Goal: Task Accomplishment & Management: Use online tool/utility

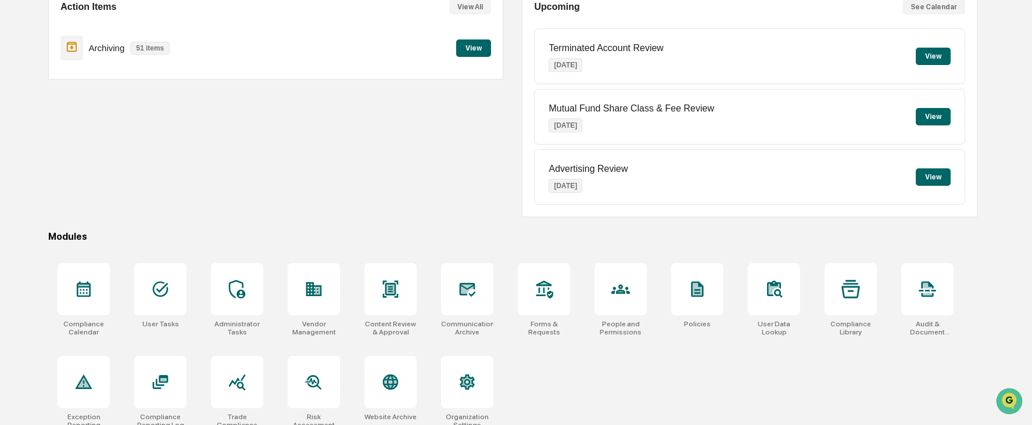
scroll to position [137, 0]
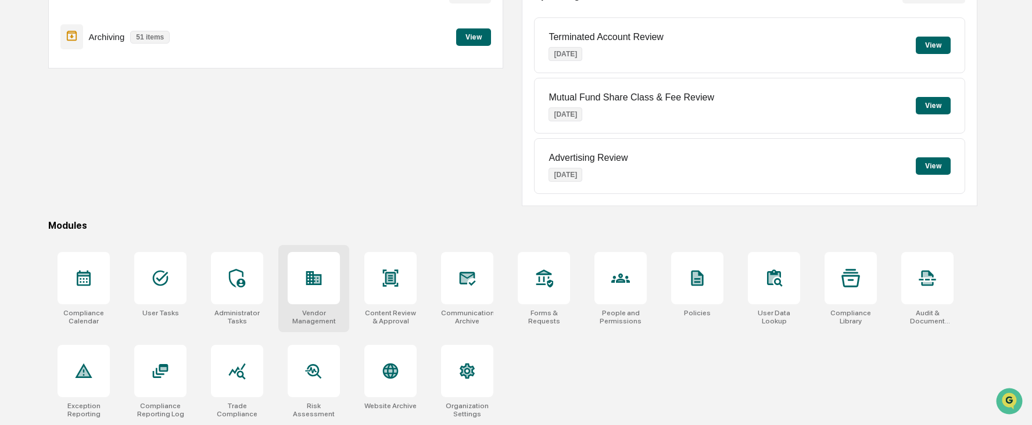
click at [314, 291] on div at bounding box center [314, 278] width 52 height 52
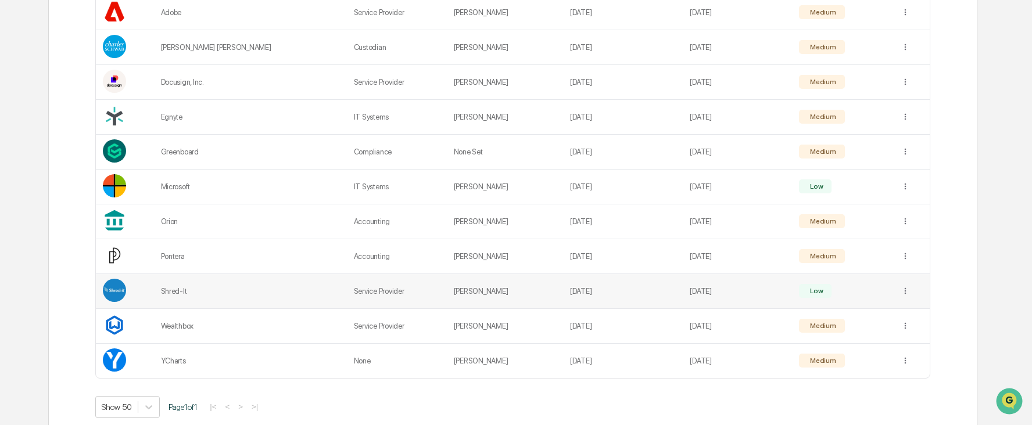
scroll to position [291, 0]
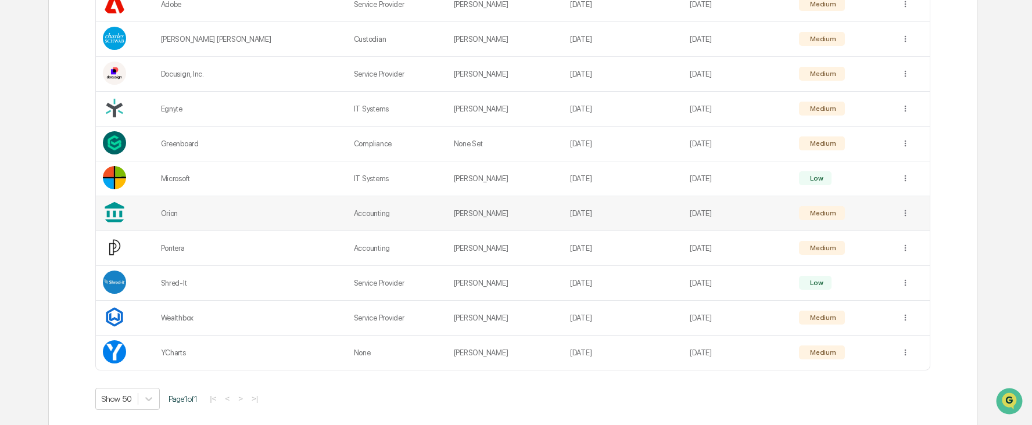
click at [180, 210] on div "Orion" at bounding box center [250, 213] width 179 height 9
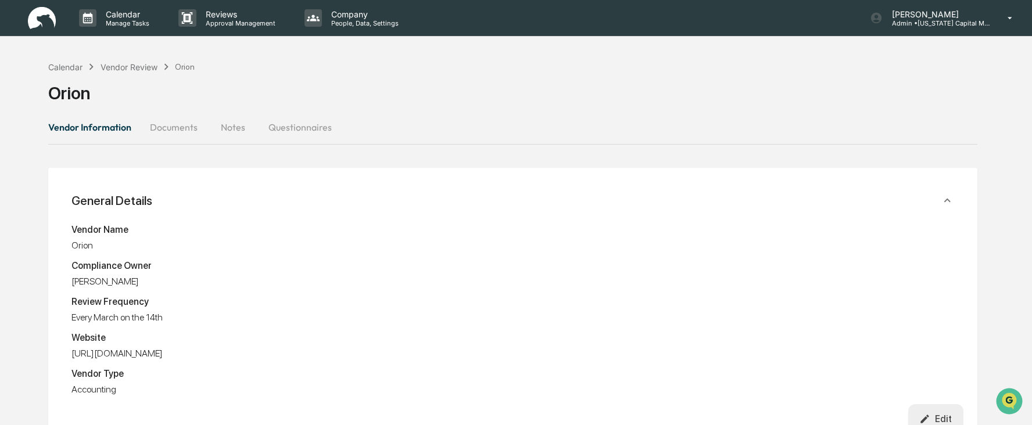
click at [180, 129] on button "Documents" at bounding box center [174, 127] width 66 height 28
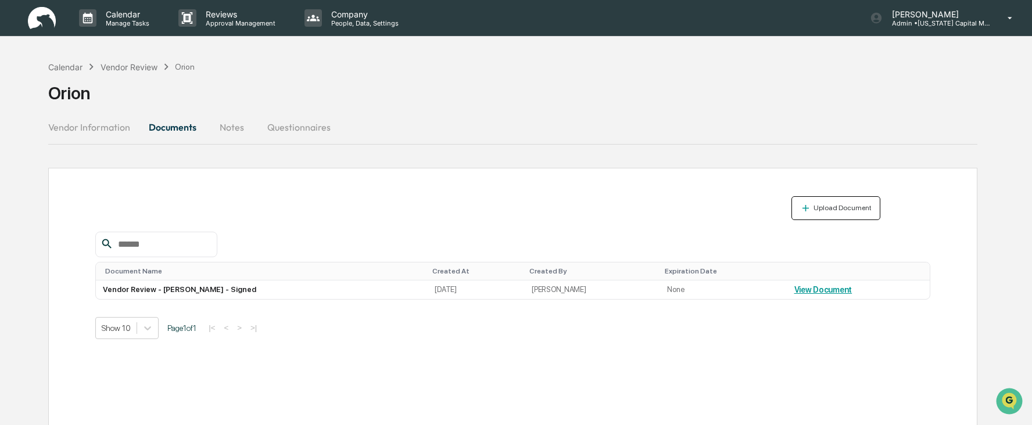
click at [822, 208] on div "Upload Document" at bounding box center [841, 208] width 60 height 8
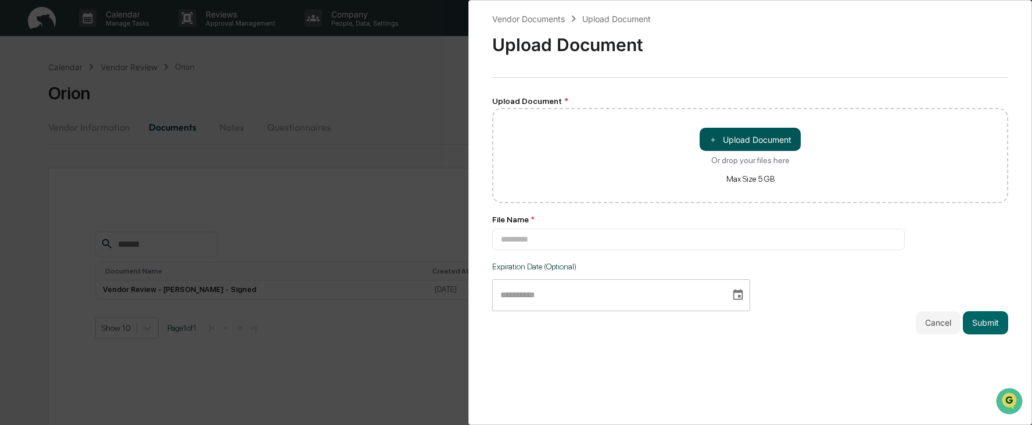
click at [740, 142] on button "＋ Upload Document" at bounding box center [750, 139] width 101 height 23
type input "**********"
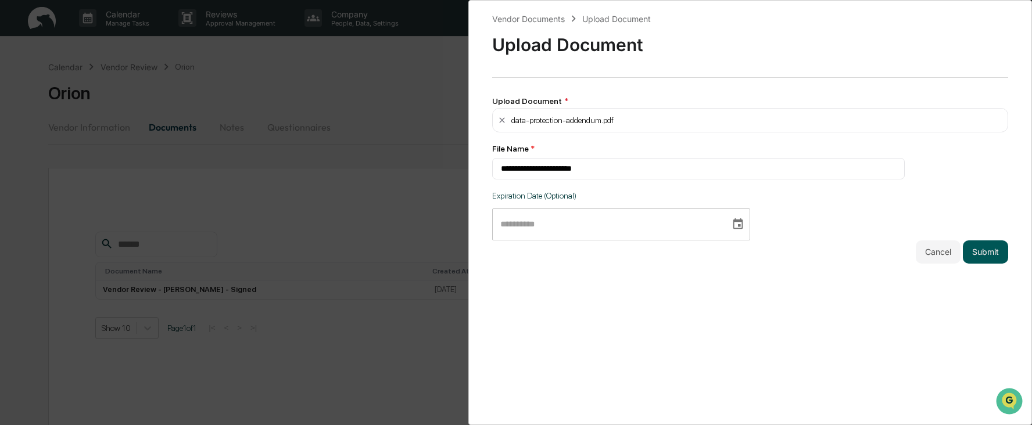
click at [982, 250] on button "Submit" at bounding box center [985, 252] width 45 height 23
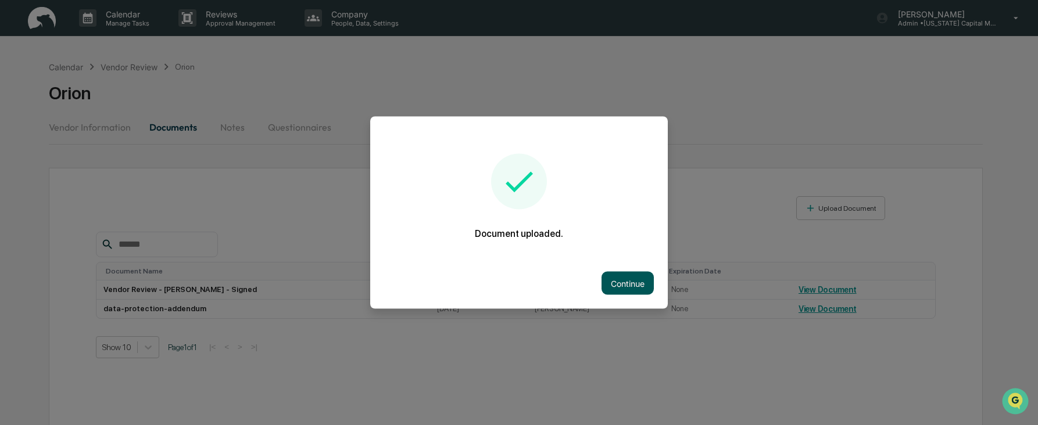
click at [627, 286] on button "Continue" at bounding box center [627, 283] width 52 height 23
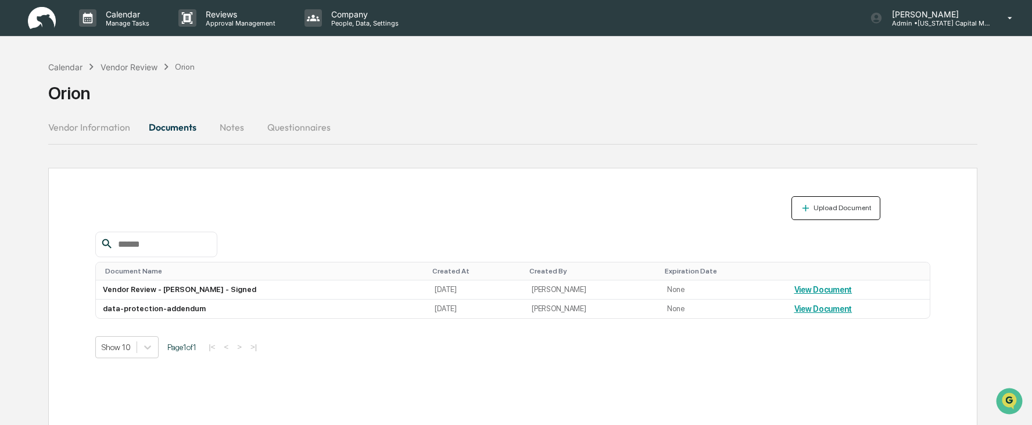
click at [823, 210] on div "Upload Document" at bounding box center [841, 208] width 60 height 8
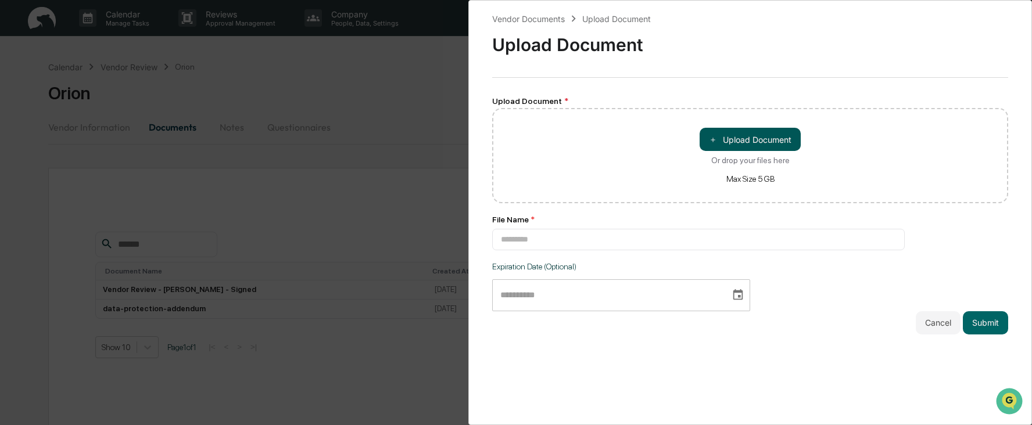
click at [723, 143] on button "＋ Upload Document" at bounding box center [750, 139] width 101 height 23
type input "**********"
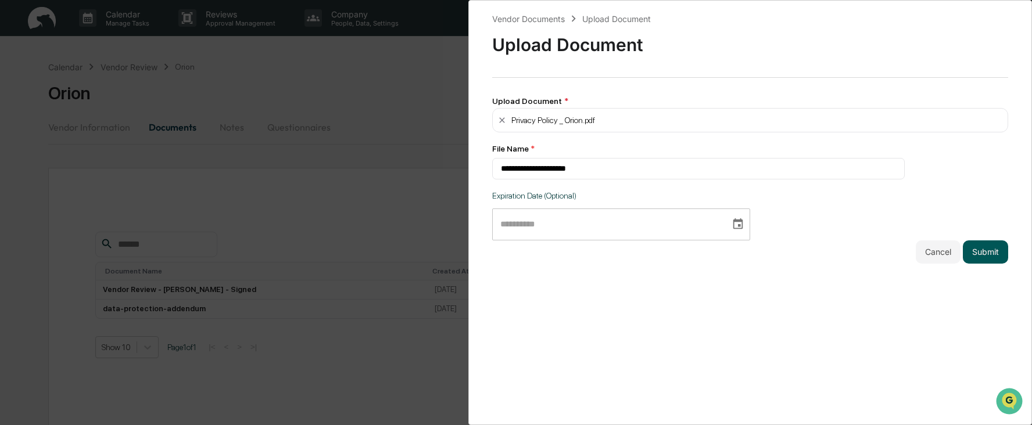
click at [977, 248] on button "Submit" at bounding box center [985, 252] width 45 height 23
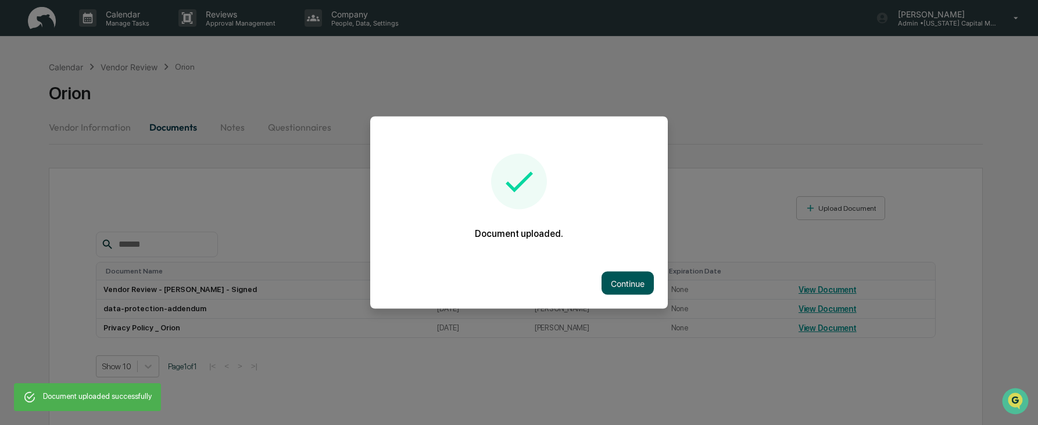
click at [619, 284] on button "Continue" at bounding box center [627, 283] width 52 height 23
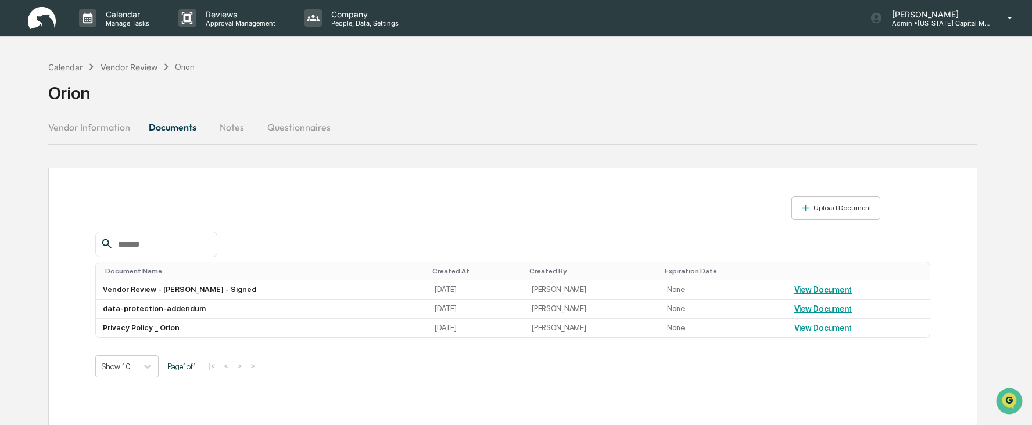
click at [223, 124] on button "Notes" at bounding box center [232, 127] width 52 height 28
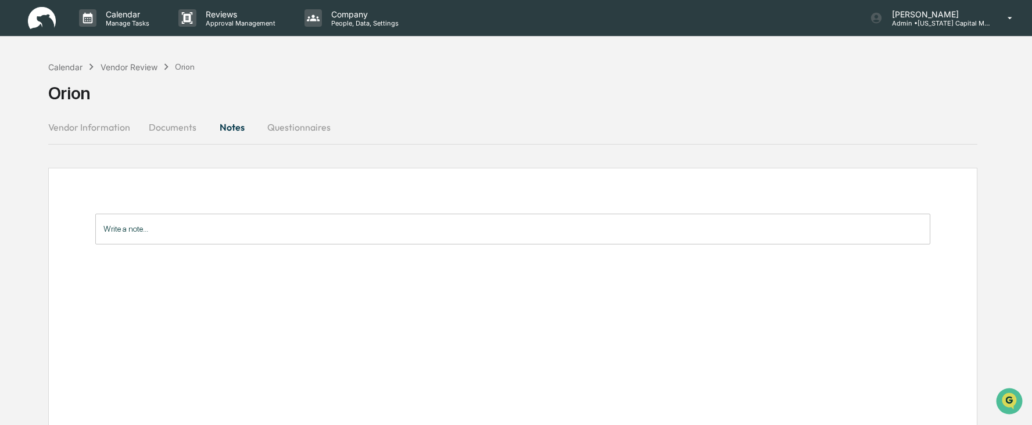
click at [92, 127] on button "Vendor Information" at bounding box center [93, 127] width 91 height 28
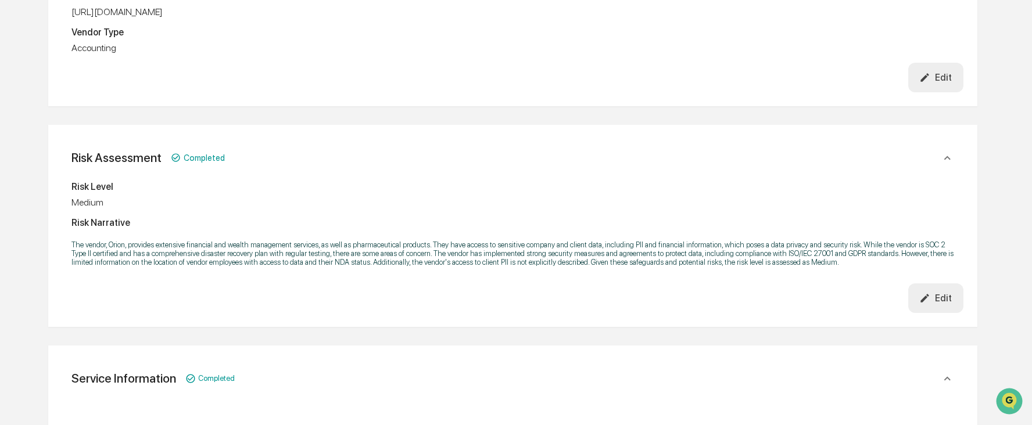
scroll to position [349, 0]
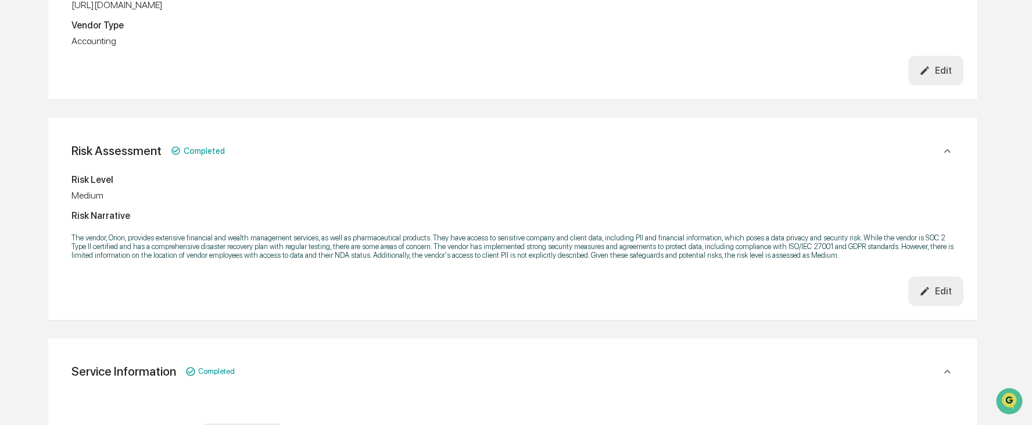
click at [942, 294] on div "Edit" at bounding box center [935, 291] width 33 height 11
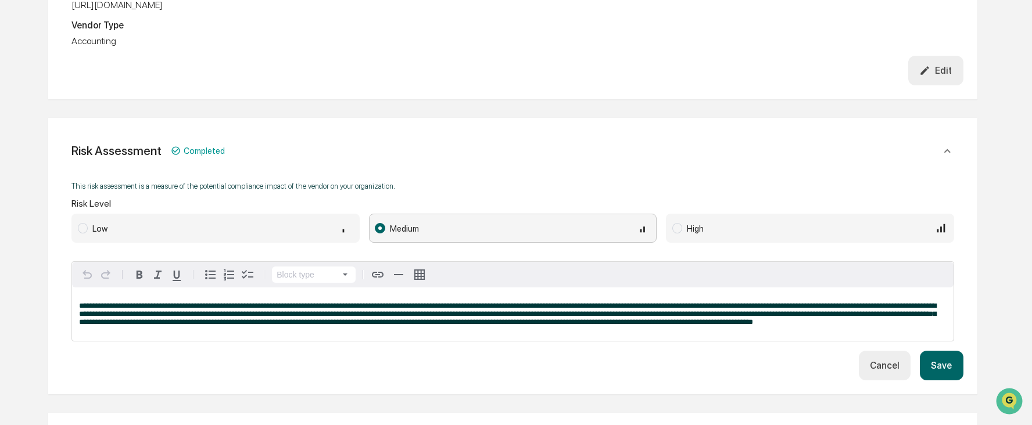
click at [885, 370] on button "Cancel" at bounding box center [885, 366] width 52 height 30
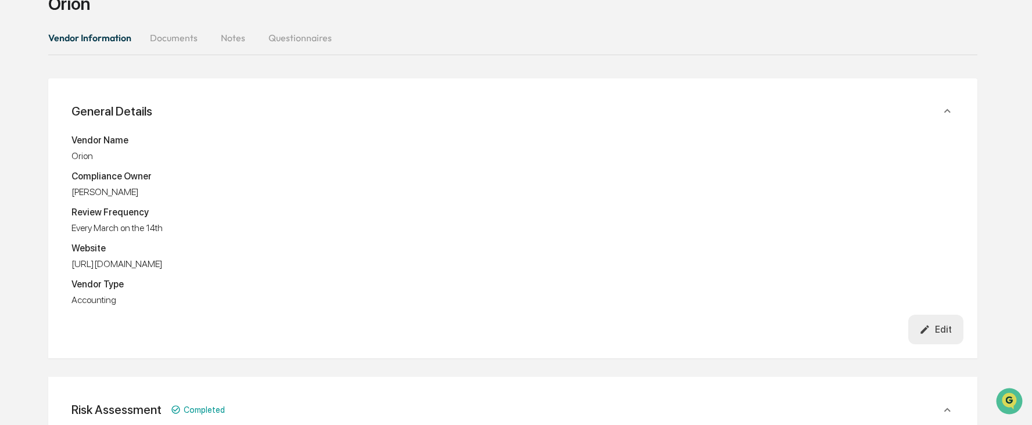
scroll to position [0, 0]
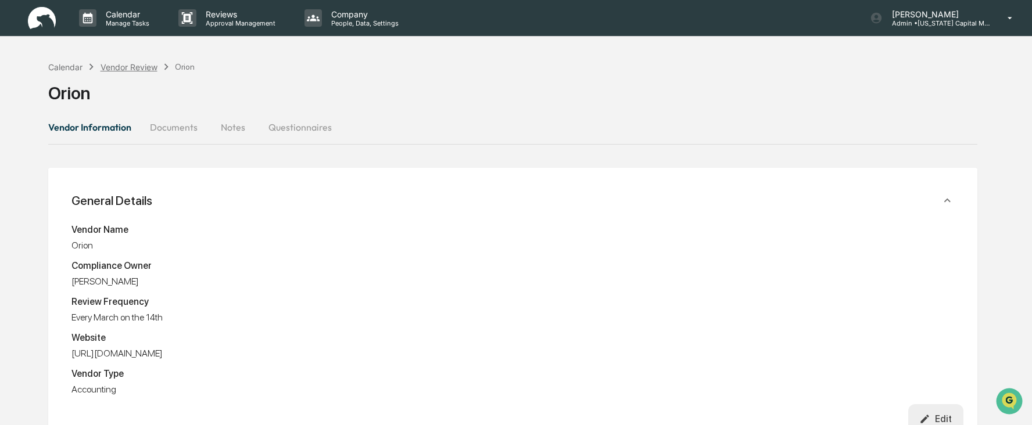
click at [121, 69] on div "Vendor Review" at bounding box center [129, 67] width 57 height 10
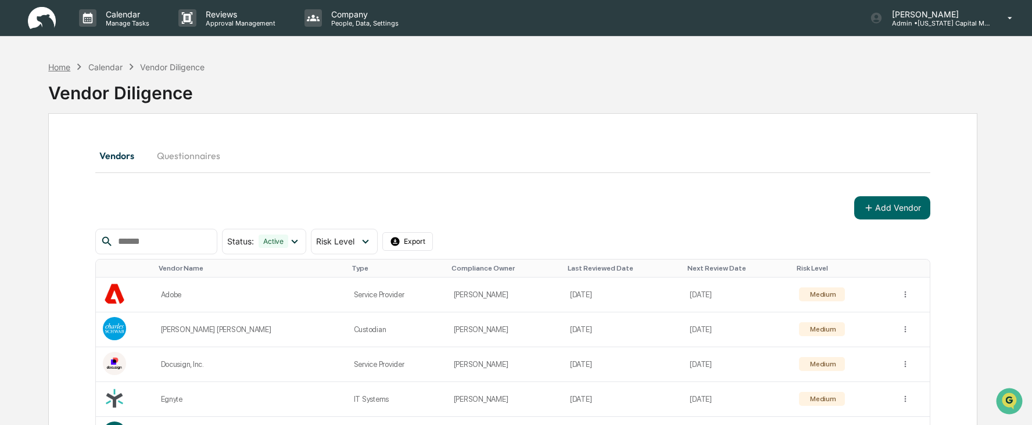
click at [68, 66] on div "Home" at bounding box center [59, 67] width 22 height 10
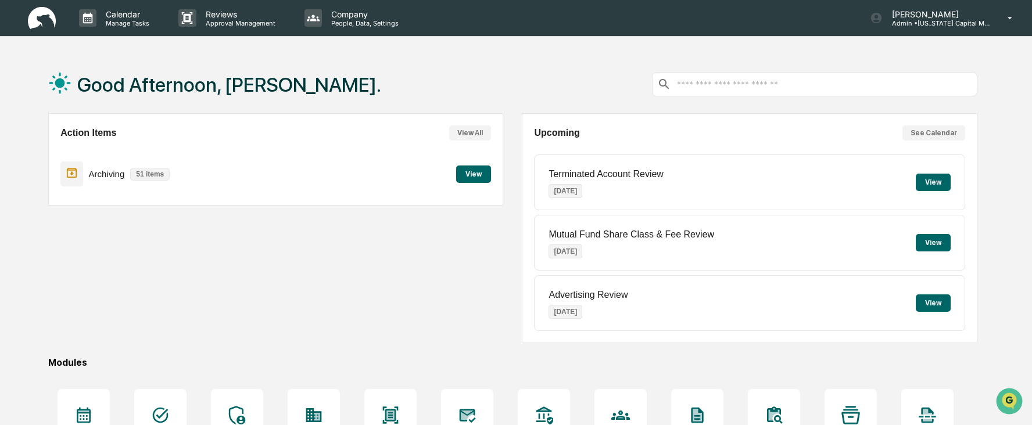
click at [479, 171] on button "View" at bounding box center [473, 174] width 35 height 17
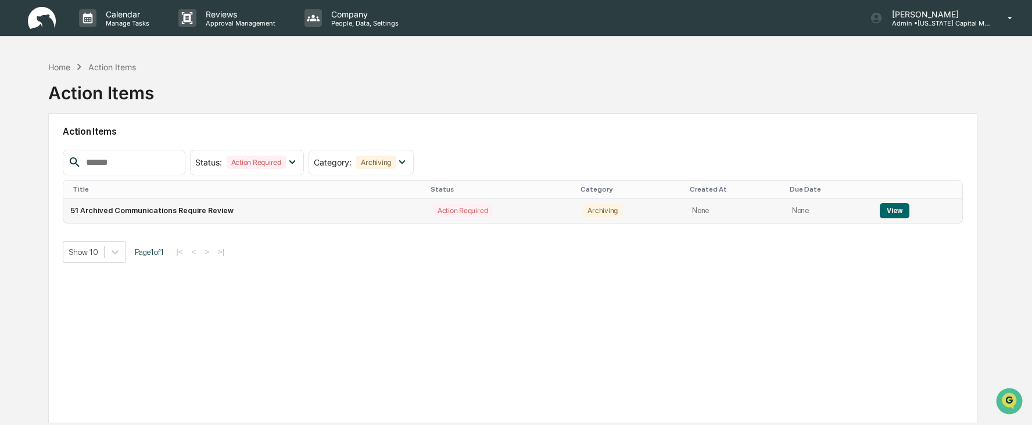
click at [881, 213] on button "View" at bounding box center [895, 210] width 30 height 15
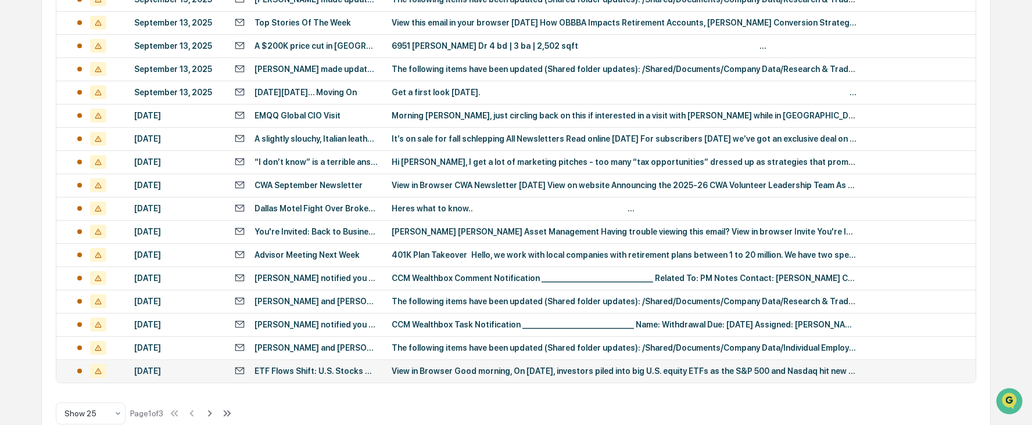
scroll to position [489, 0]
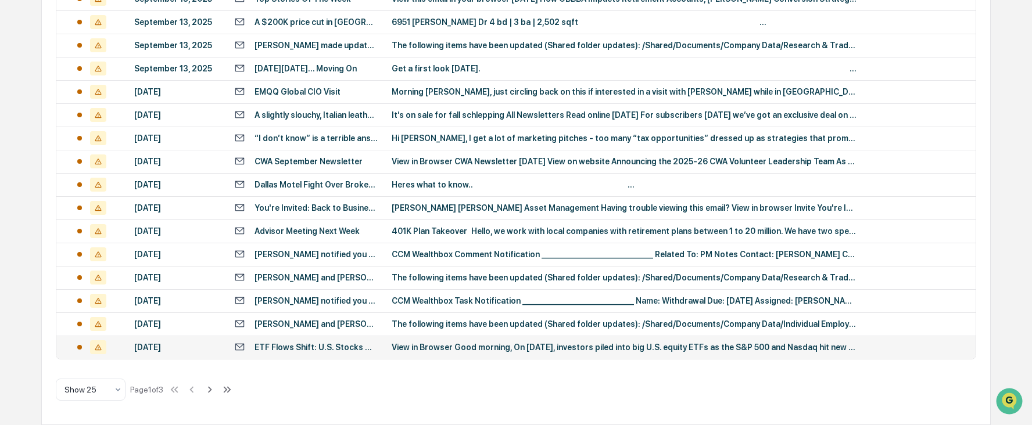
click at [218, 347] on div "[DATE]" at bounding box center [177, 347] width 86 height 9
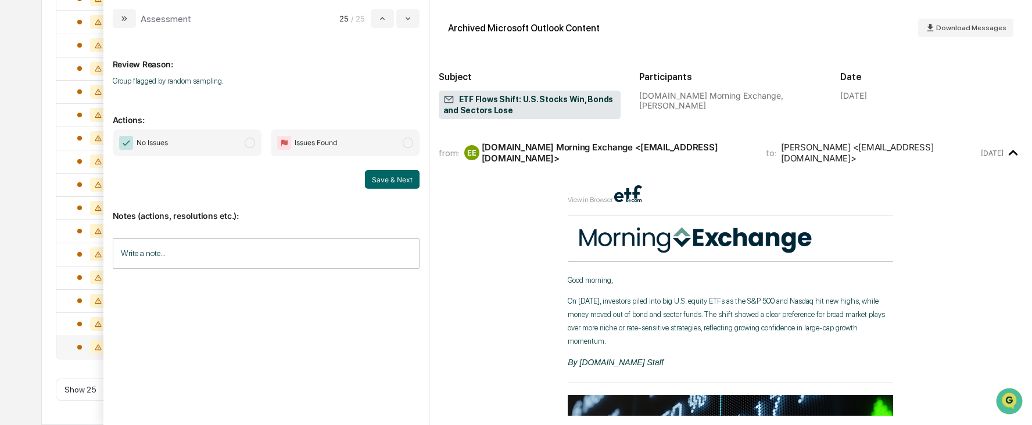
click at [248, 143] on span "modal" at bounding box center [250, 143] width 10 height 10
click at [385, 180] on button "Save & Next" at bounding box center [392, 179] width 55 height 19
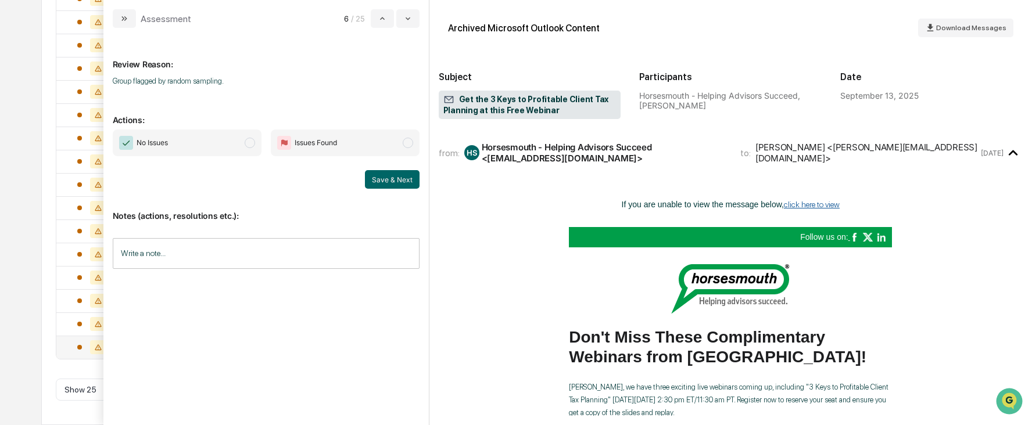
click at [249, 143] on span "modal" at bounding box center [250, 143] width 10 height 10
click at [395, 183] on button "Save & Next" at bounding box center [392, 179] width 55 height 19
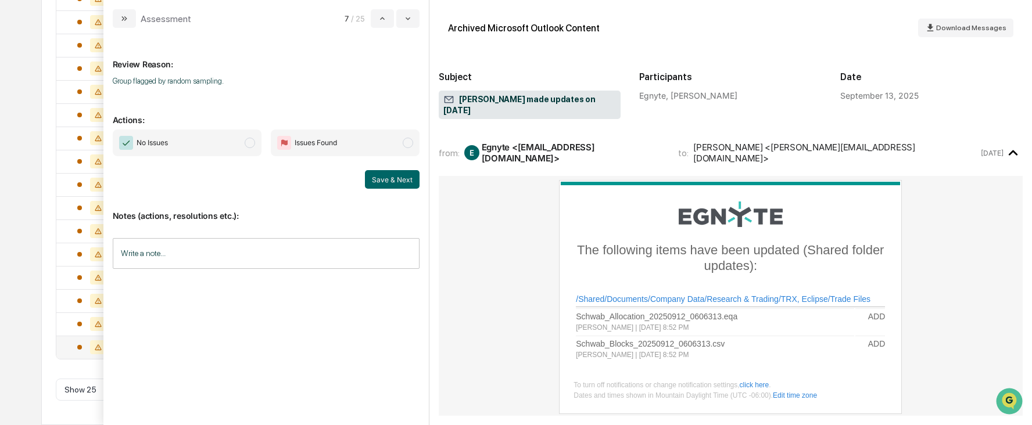
click at [252, 142] on span "modal" at bounding box center [250, 143] width 10 height 10
click at [394, 180] on button "Save & Next" at bounding box center [392, 179] width 55 height 19
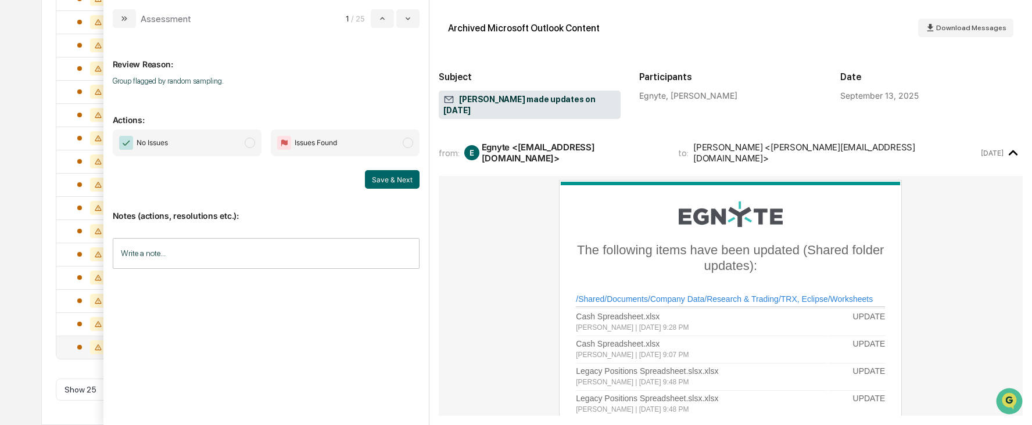
click at [245, 143] on span "modal" at bounding box center [250, 143] width 10 height 10
click at [390, 182] on button "Save & Next" at bounding box center [392, 179] width 55 height 19
click at [250, 139] on span "modal" at bounding box center [250, 143] width 10 height 10
click at [388, 181] on button "Save & Next" at bounding box center [392, 179] width 55 height 19
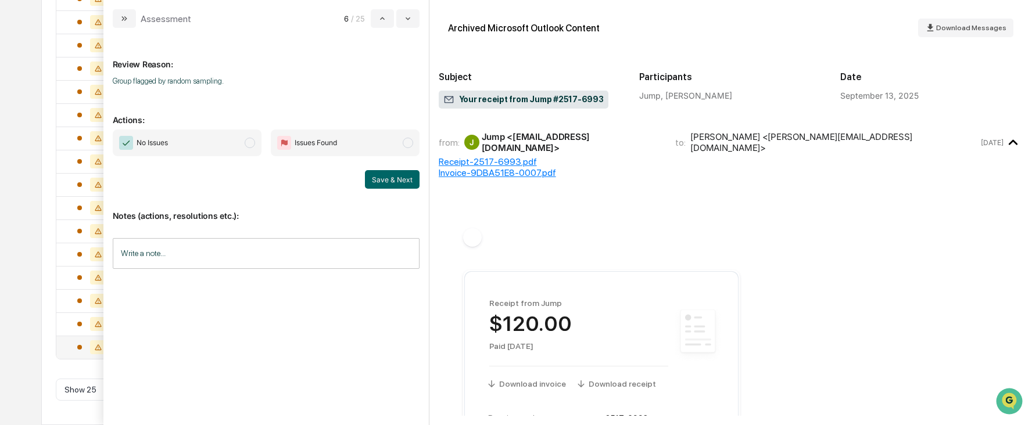
click at [250, 145] on span "modal" at bounding box center [250, 143] width 10 height 10
click at [386, 180] on button "Save & Next" at bounding box center [392, 179] width 55 height 19
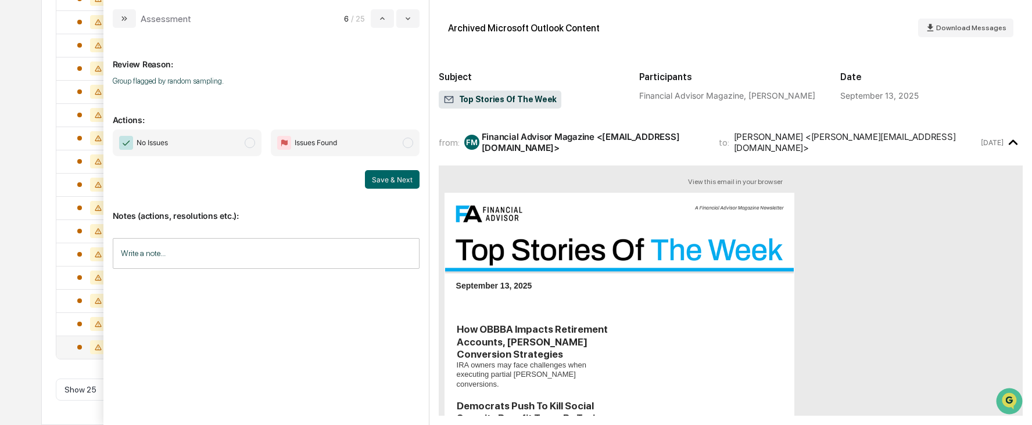
click at [247, 145] on span "modal" at bounding box center [250, 143] width 10 height 10
click at [397, 188] on button "Save & Next" at bounding box center [392, 179] width 55 height 19
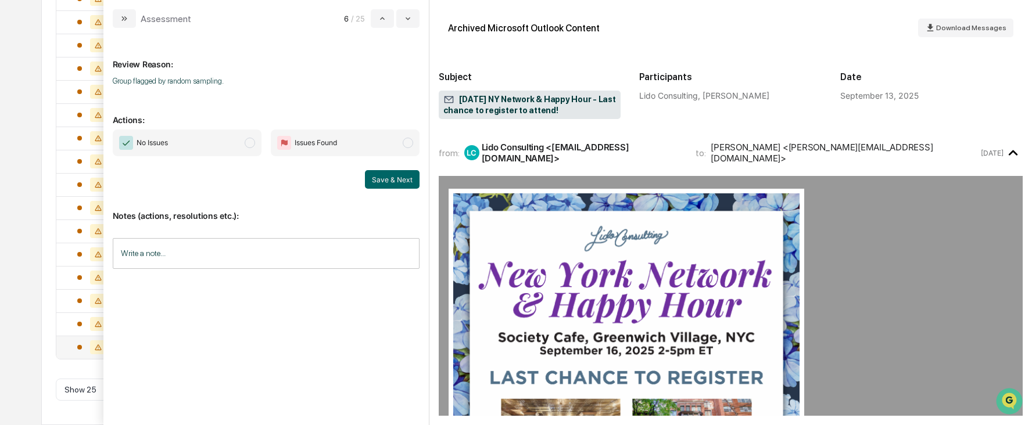
click at [253, 144] on span "modal" at bounding box center [250, 143] width 10 height 10
click at [386, 180] on button "Save & Next" at bounding box center [392, 179] width 55 height 19
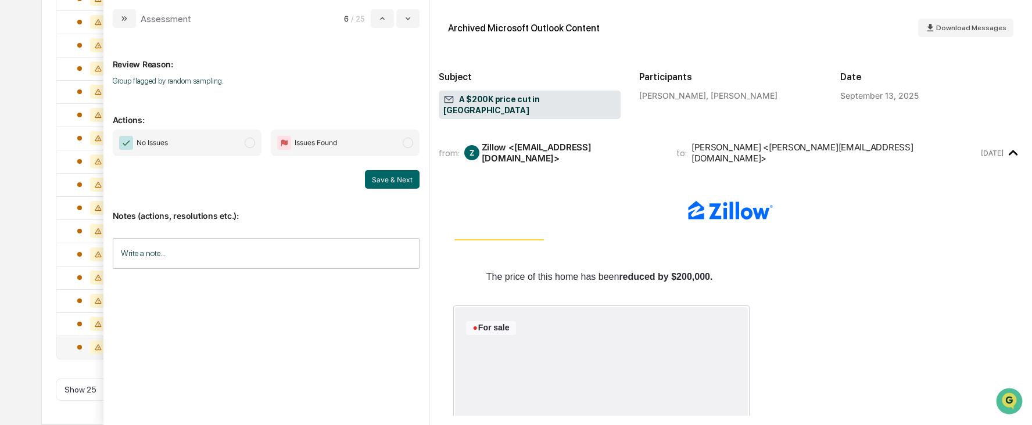
click at [249, 145] on span "modal" at bounding box center [250, 143] width 10 height 10
click at [387, 182] on button "Save & Next" at bounding box center [392, 179] width 55 height 19
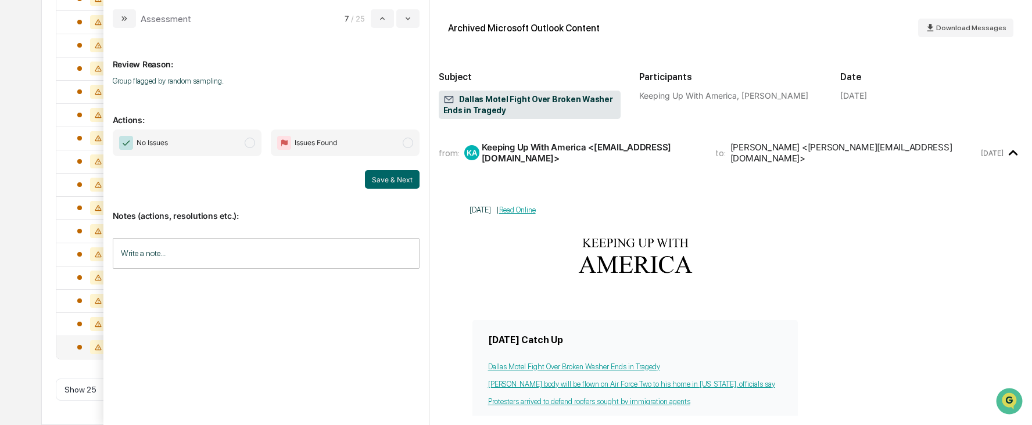
click at [251, 143] on span "modal" at bounding box center [250, 143] width 10 height 10
click at [382, 185] on button "Save & Next" at bounding box center [392, 179] width 55 height 19
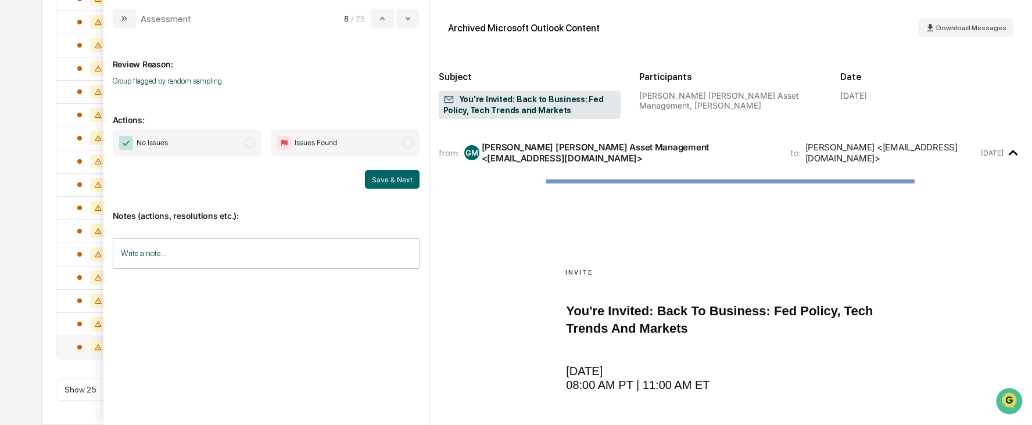
click at [246, 141] on span "modal" at bounding box center [250, 143] width 10 height 10
click at [376, 185] on button "Save & Next" at bounding box center [392, 179] width 55 height 19
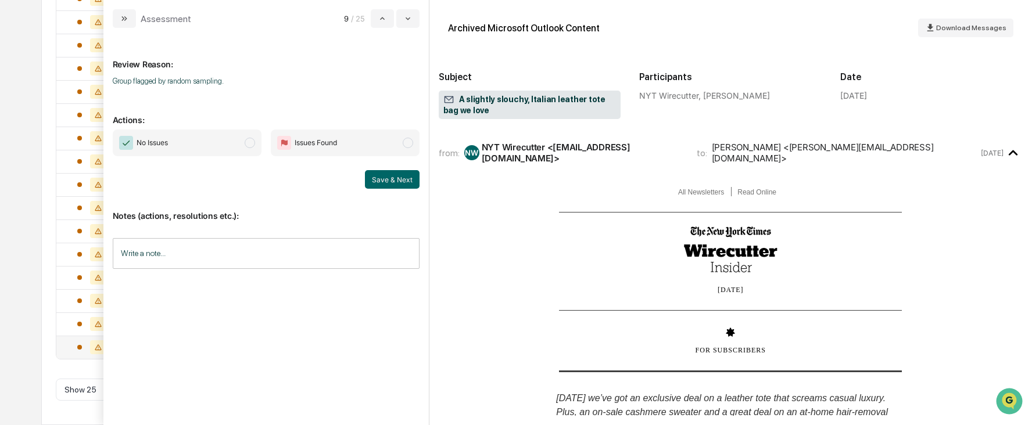
click at [248, 141] on span "modal" at bounding box center [250, 143] width 10 height 10
click at [378, 178] on button "Save & Next" at bounding box center [392, 179] width 55 height 19
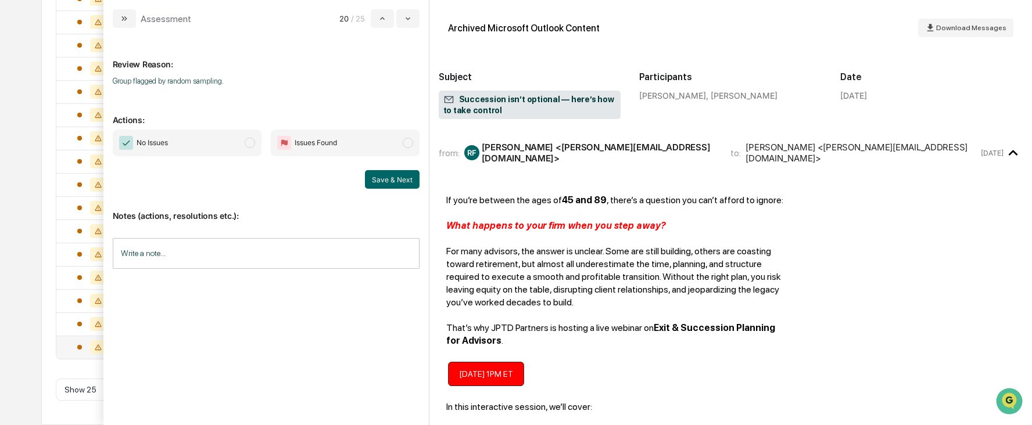
click at [249, 142] on span "modal" at bounding box center [250, 143] width 10 height 10
click at [389, 180] on button "Save & Next" at bounding box center [392, 179] width 55 height 19
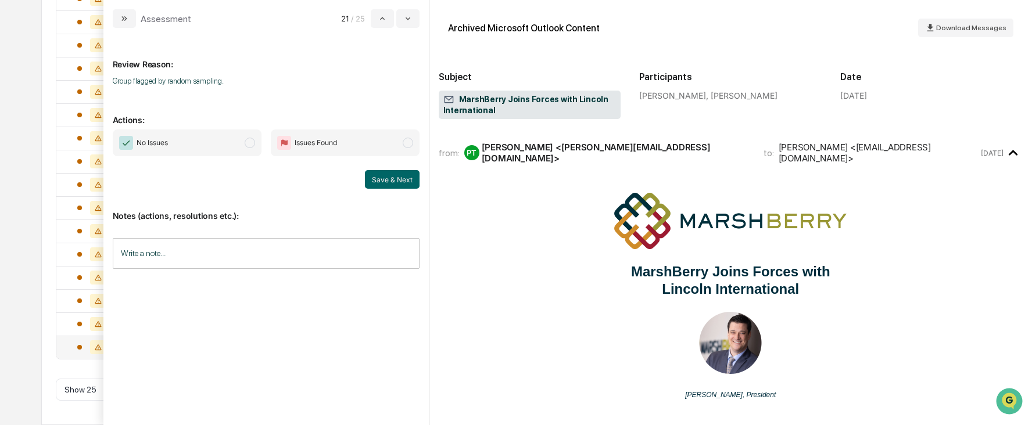
click at [249, 142] on span "modal" at bounding box center [250, 143] width 10 height 10
click at [380, 180] on button "Save & Next" at bounding box center [392, 179] width 55 height 19
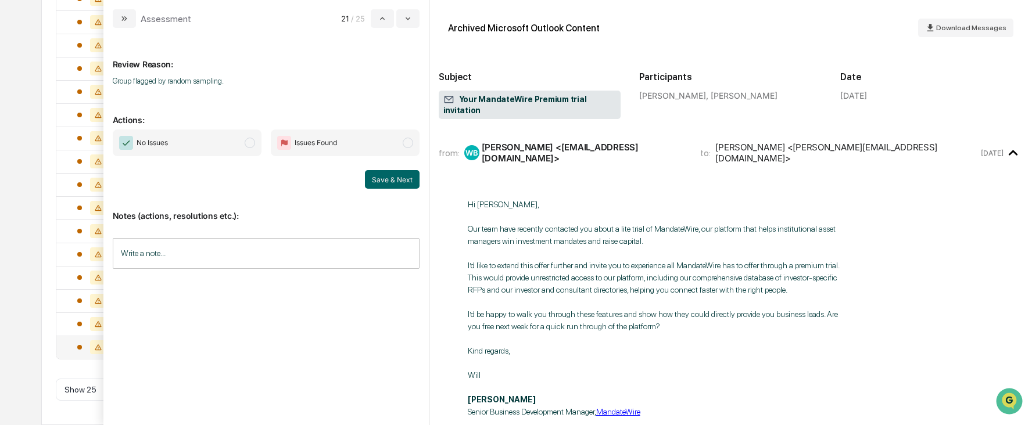
click at [247, 138] on span "modal" at bounding box center [250, 143] width 10 height 10
click at [367, 178] on button "Save & Next" at bounding box center [392, 179] width 55 height 19
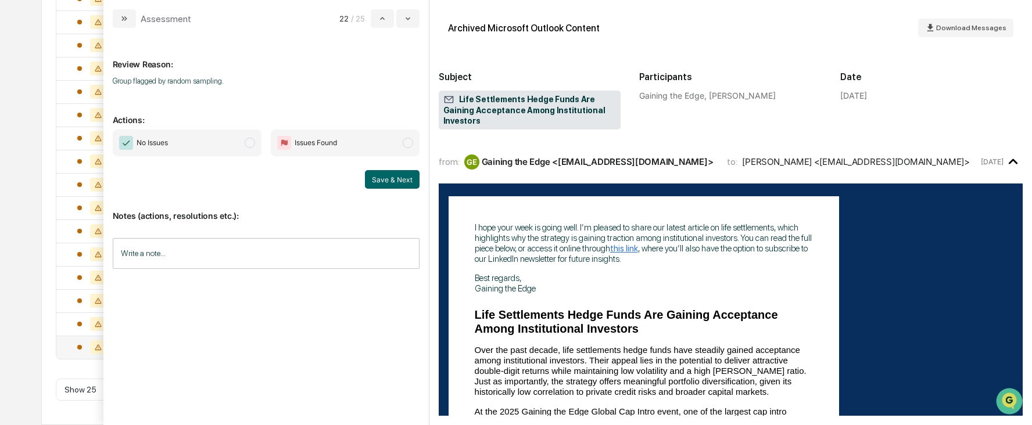
click at [245, 141] on span "modal" at bounding box center [250, 143] width 10 height 10
click at [384, 180] on button "Save & Next" at bounding box center [392, 179] width 55 height 19
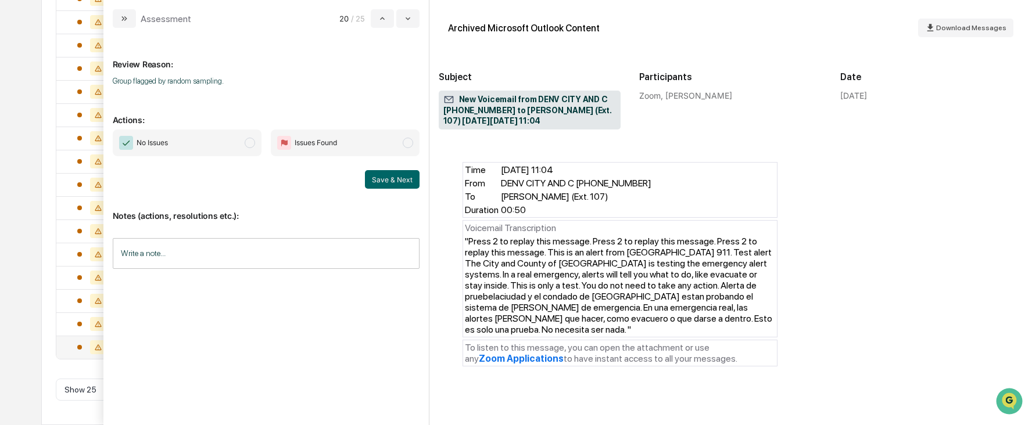
scroll to position [232, 0]
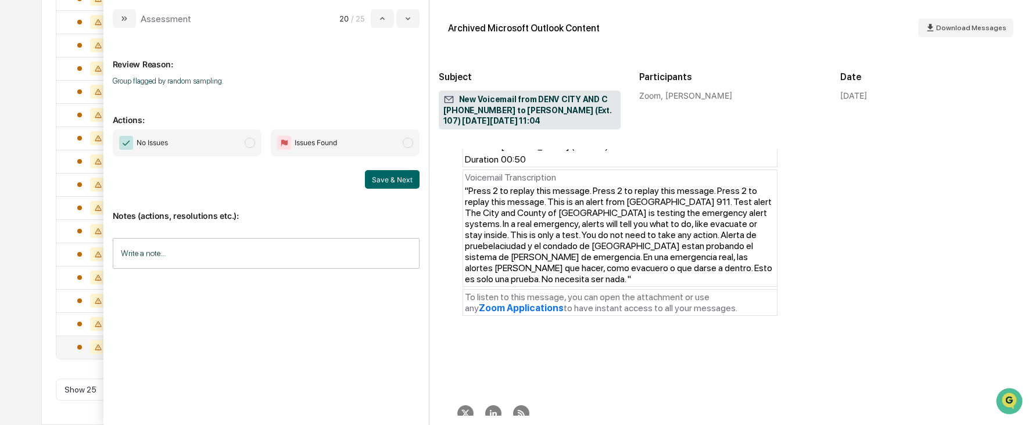
click at [254, 145] on span "modal" at bounding box center [250, 143] width 10 height 10
click at [384, 185] on button "Save & Next" at bounding box center [392, 179] width 55 height 19
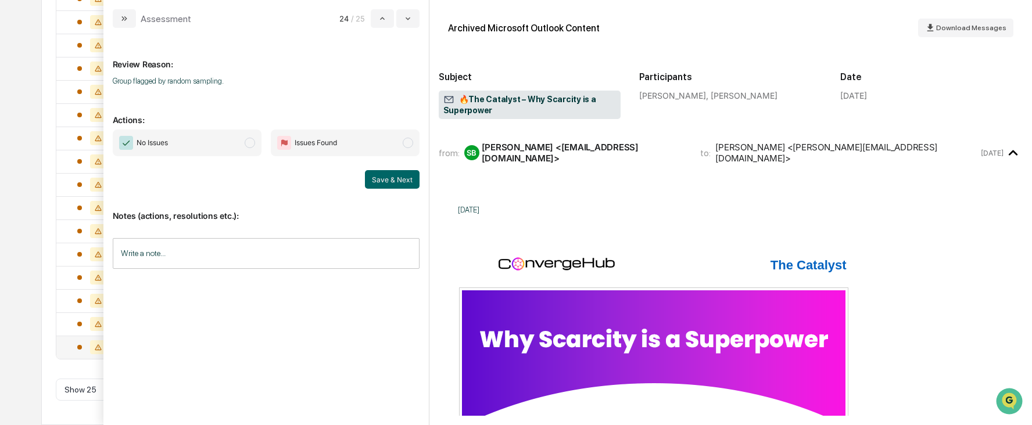
click at [246, 144] on span "modal" at bounding box center [250, 143] width 10 height 10
click at [372, 184] on button "Save & Next" at bounding box center [392, 179] width 55 height 19
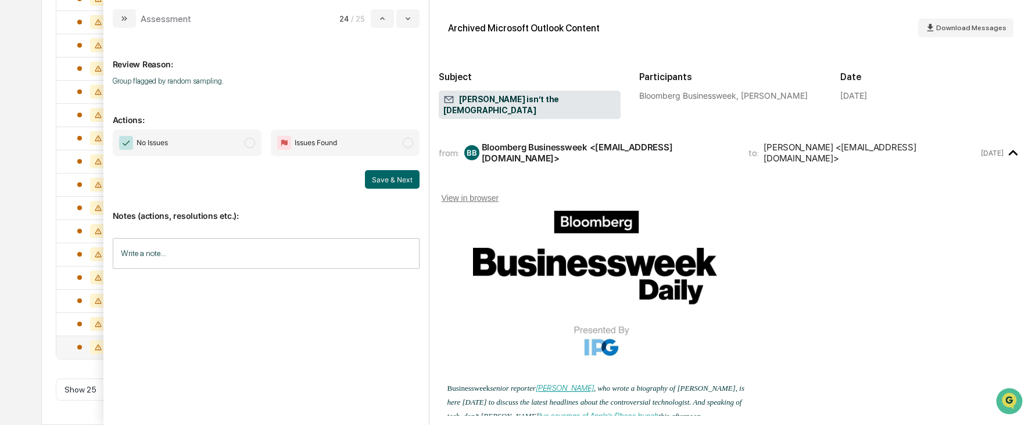
click at [252, 140] on span "modal" at bounding box center [250, 143] width 10 height 10
click at [382, 179] on button "Save & Next" at bounding box center [392, 179] width 55 height 19
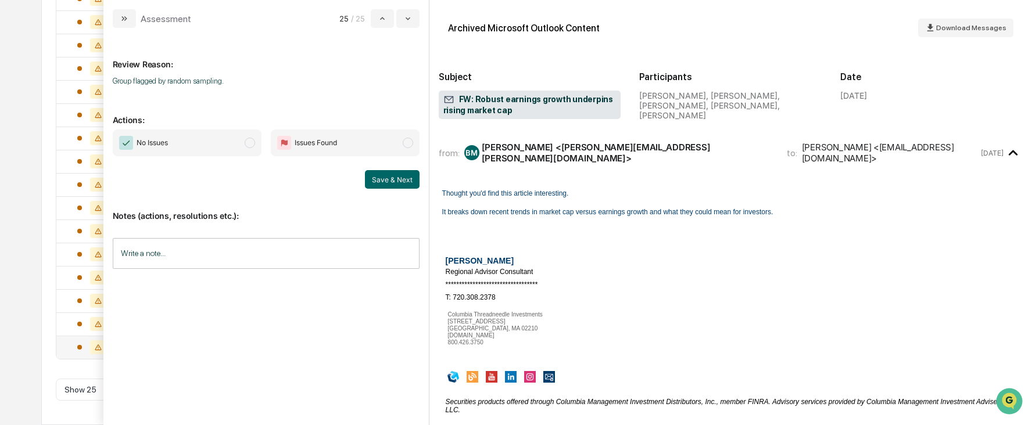
click at [250, 142] on span "modal" at bounding box center [250, 143] width 10 height 10
click at [382, 181] on button "Save & Next" at bounding box center [392, 179] width 55 height 19
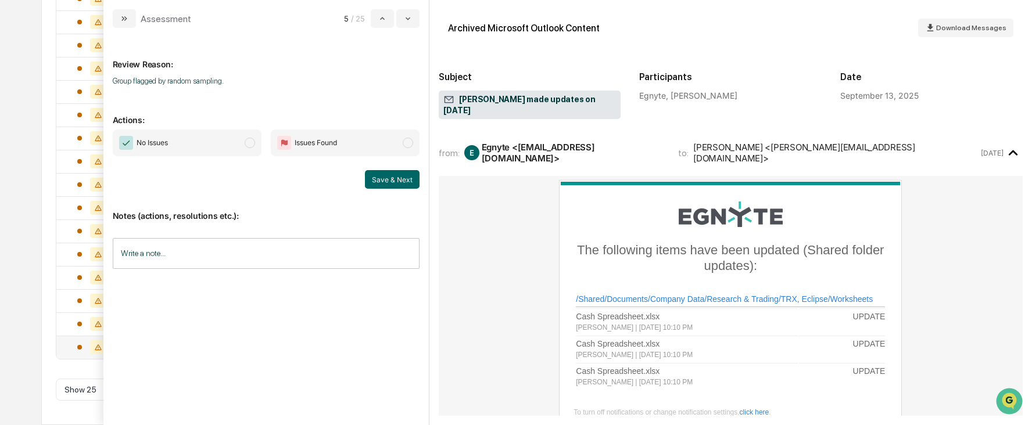
click at [251, 144] on span "modal" at bounding box center [250, 143] width 10 height 10
click at [379, 181] on button "Save & Next" at bounding box center [392, 179] width 55 height 19
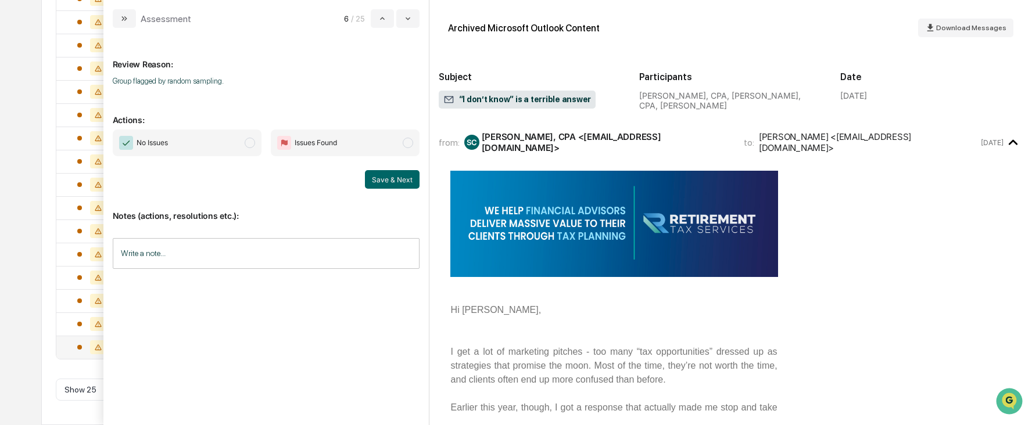
click at [247, 144] on span "modal" at bounding box center [250, 143] width 10 height 10
click at [373, 179] on button "Save & Next" at bounding box center [392, 179] width 55 height 19
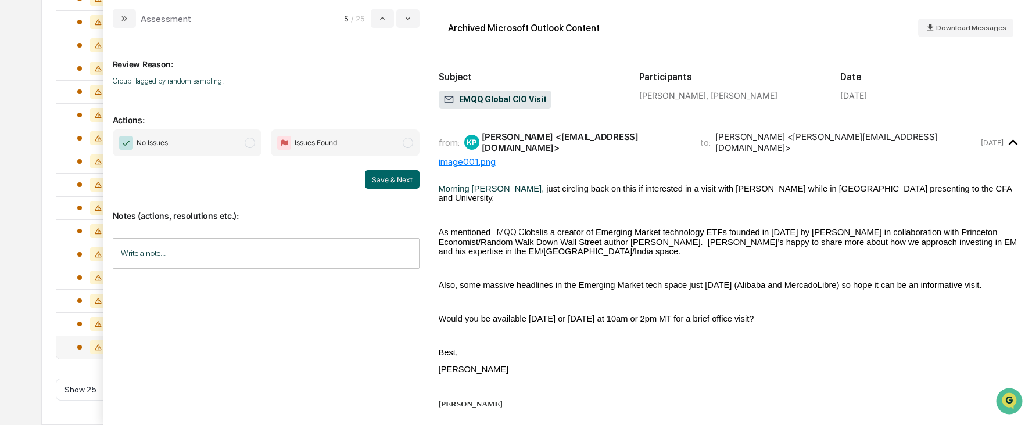
click at [253, 144] on span "modal" at bounding box center [250, 143] width 10 height 10
click at [378, 178] on button "Save & Next" at bounding box center [392, 179] width 55 height 19
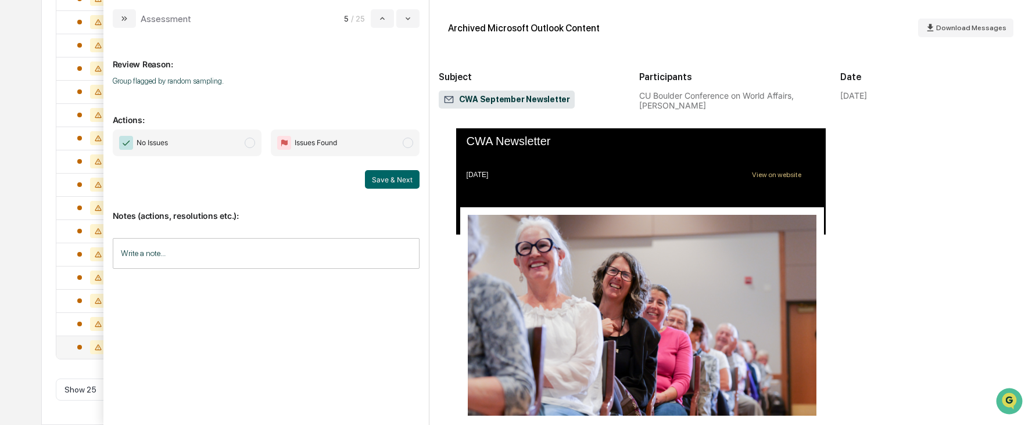
scroll to position [174, 0]
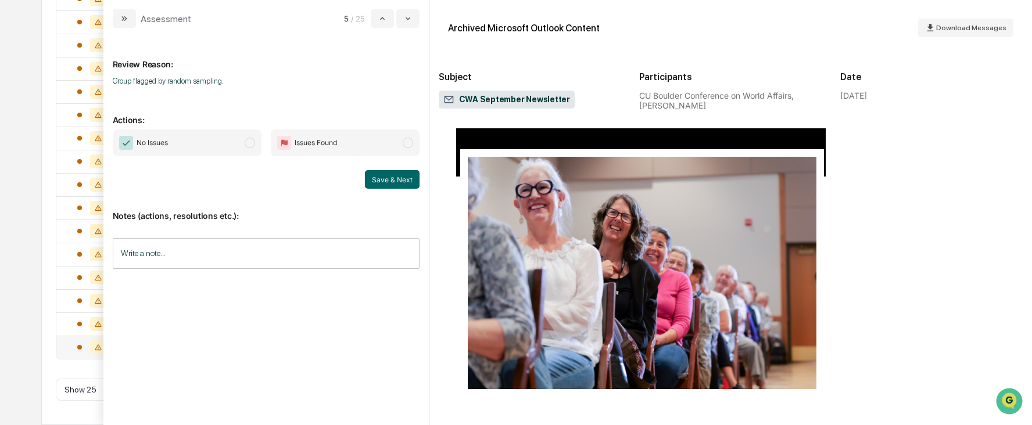
click at [253, 141] on span "modal" at bounding box center [250, 143] width 10 height 10
click at [382, 176] on button "Save & Next" at bounding box center [392, 179] width 55 height 19
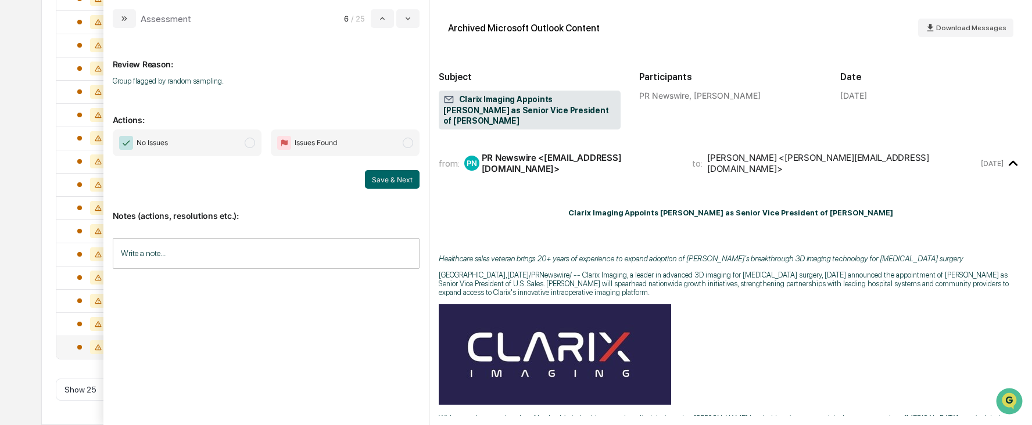
click at [250, 145] on span "modal" at bounding box center [250, 143] width 10 height 10
click at [389, 177] on button "Save & Next" at bounding box center [392, 179] width 55 height 19
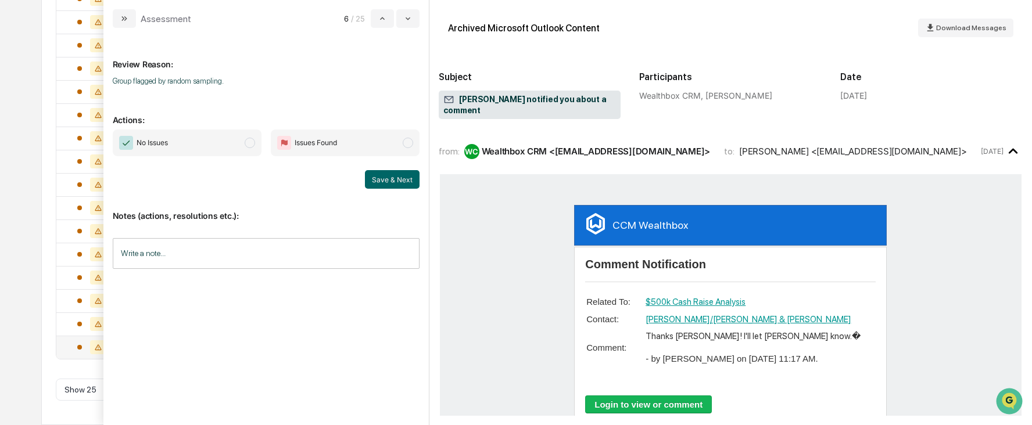
click at [247, 144] on span "modal" at bounding box center [250, 143] width 10 height 10
click at [386, 181] on button "Save & Next" at bounding box center [392, 179] width 55 height 19
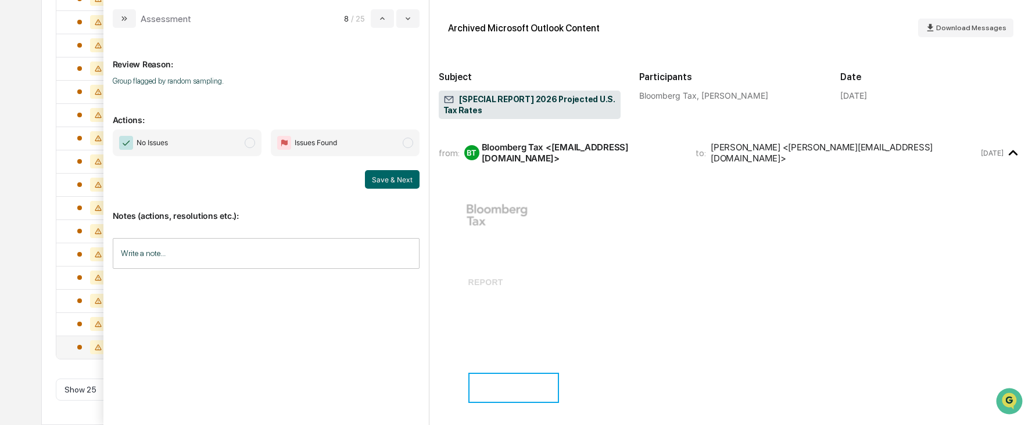
click at [253, 145] on span "modal" at bounding box center [250, 143] width 10 height 10
click at [385, 178] on button "Save & Next" at bounding box center [392, 179] width 55 height 19
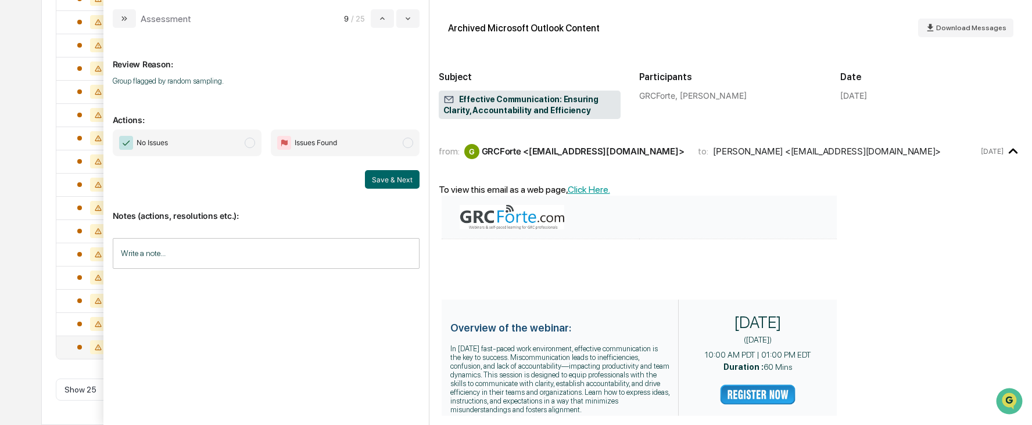
scroll to position [465, 0]
click at [248, 143] on span "modal" at bounding box center [250, 143] width 10 height 10
click at [382, 178] on button "Save & Next" at bounding box center [392, 179] width 55 height 19
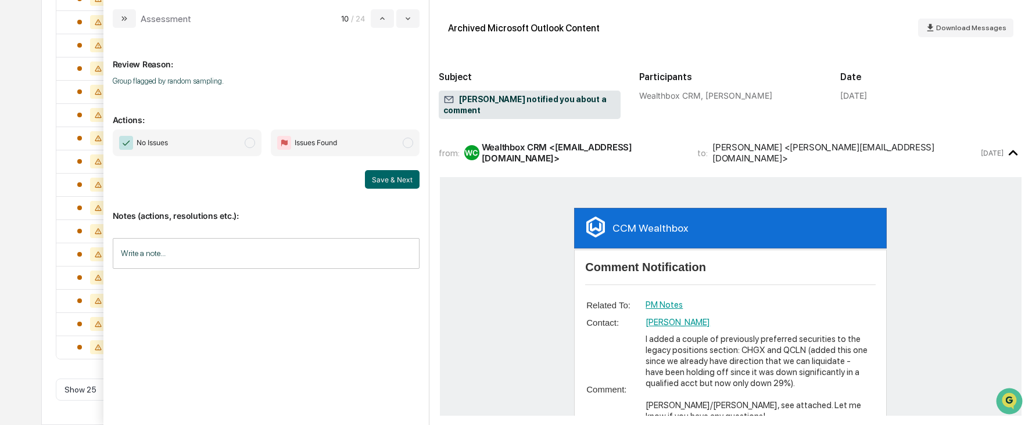
scroll to position [442, 0]
click at [252, 142] on span "modal" at bounding box center [250, 143] width 10 height 10
click at [392, 181] on button "Save & Next" at bounding box center [392, 179] width 55 height 19
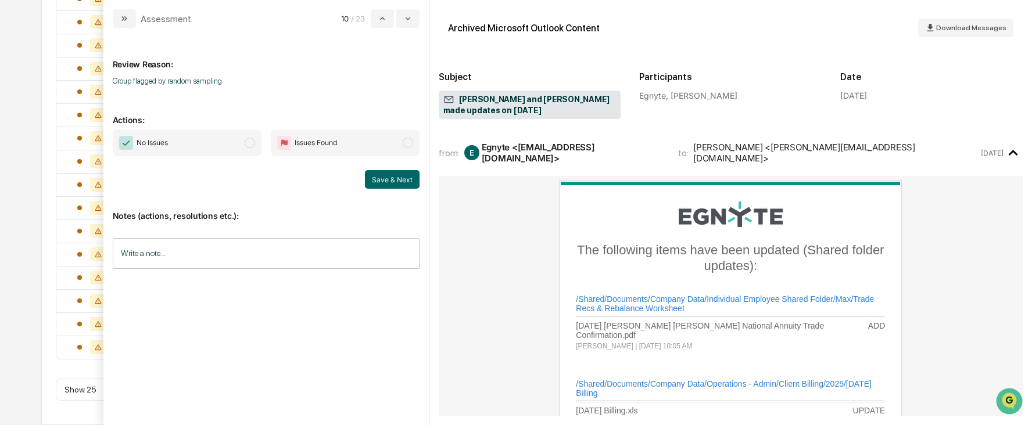
scroll to position [419, 0]
click at [249, 144] on span "modal" at bounding box center [250, 143] width 10 height 10
click at [381, 184] on button "Save & Next" at bounding box center [392, 179] width 55 height 19
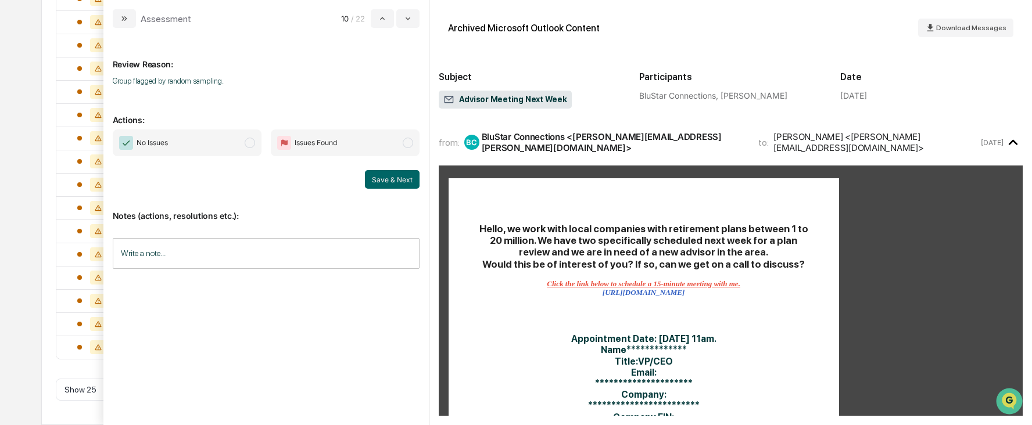
scroll to position [396, 0]
click at [250, 142] on span "modal" at bounding box center [250, 143] width 10 height 10
click at [375, 180] on button "Save & Next" at bounding box center [392, 179] width 55 height 19
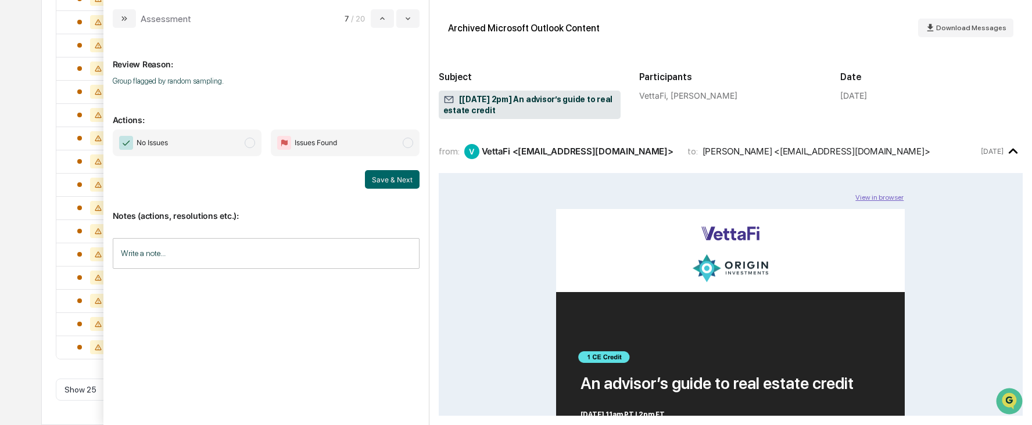
scroll to position [372, 0]
click at [252, 144] on span "modal" at bounding box center [250, 143] width 10 height 10
click at [388, 184] on button "Save & Next" at bounding box center [392, 179] width 55 height 19
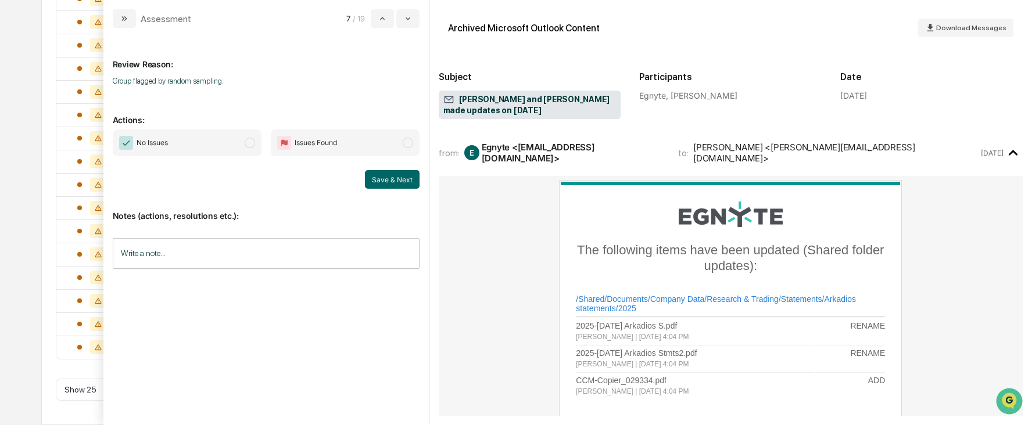
scroll to position [349, 0]
click at [252, 140] on span "modal" at bounding box center [250, 143] width 10 height 10
click at [412, 183] on button "Save & Next" at bounding box center [392, 179] width 55 height 19
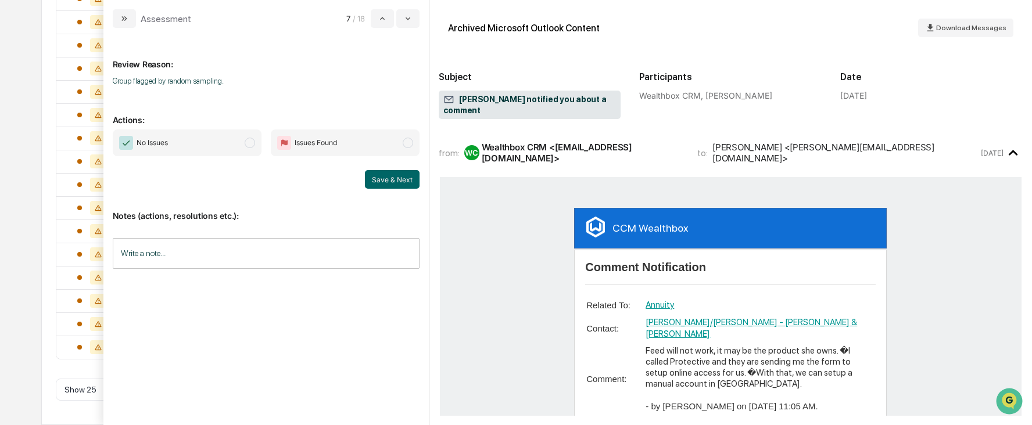
click at [253, 144] on span "modal" at bounding box center [250, 143] width 10 height 10
click at [388, 178] on button "Save & Next" at bounding box center [392, 179] width 55 height 19
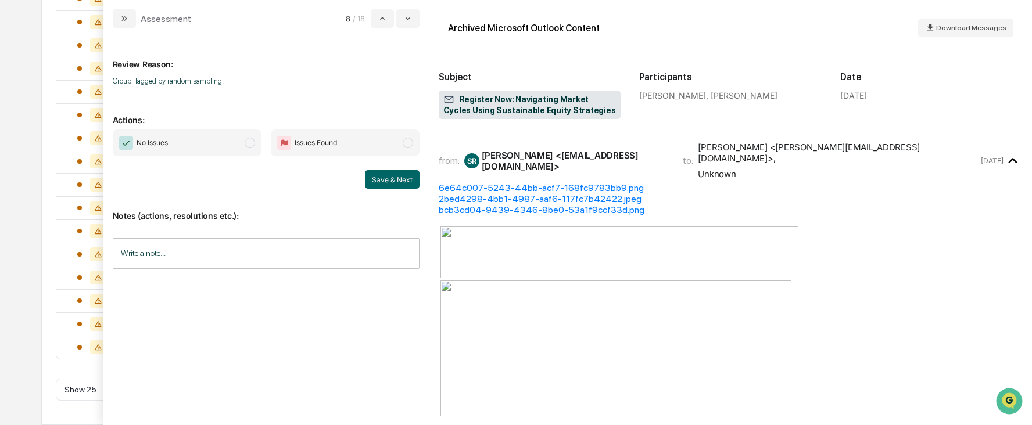
scroll to position [303, 0]
click at [246, 142] on span "modal" at bounding box center [250, 143] width 10 height 10
click at [410, 178] on button "Save & Next" at bounding box center [392, 179] width 55 height 19
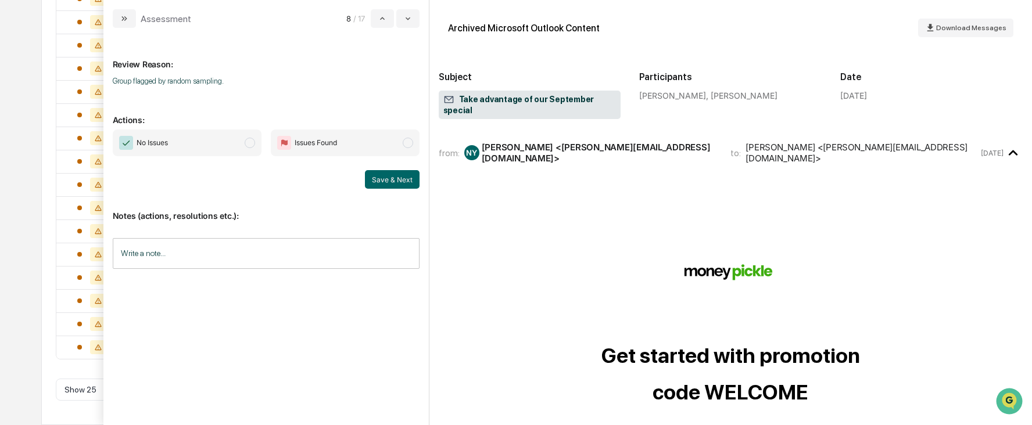
scroll to position [279, 0]
click at [250, 142] on span "modal" at bounding box center [250, 143] width 10 height 10
click at [382, 174] on button "Save & Next" at bounding box center [392, 179] width 55 height 19
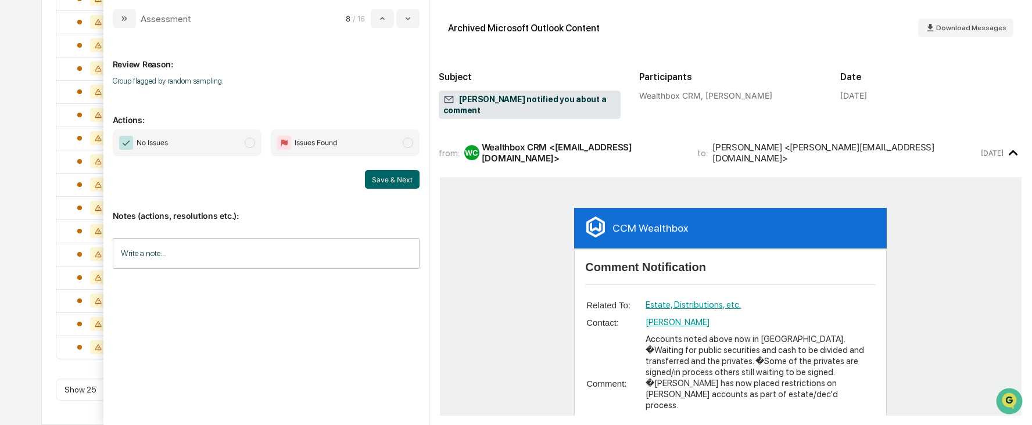
scroll to position [256, 0]
click at [248, 140] on span "modal" at bounding box center [250, 143] width 10 height 10
click at [389, 181] on button "Save & Next" at bounding box center [392, 179] width 55 height 19
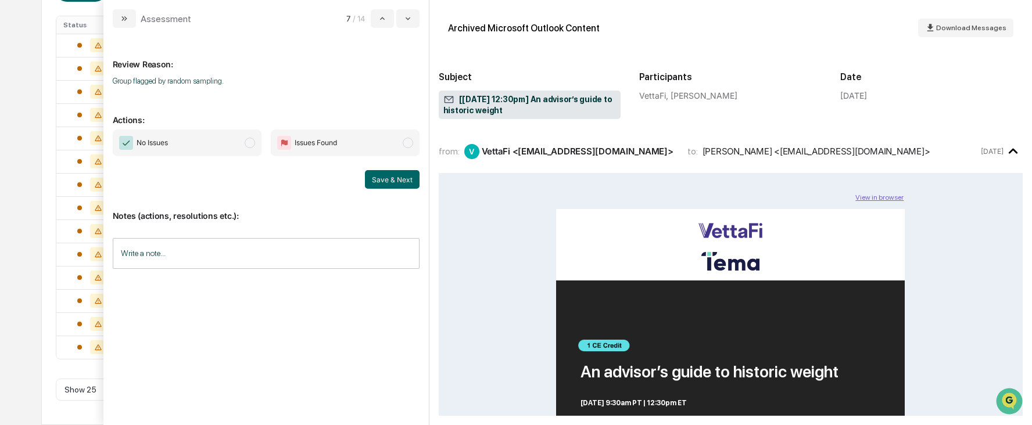
scroll to position [233, 0]
click at [248, 142] on span "modal" at bounding box center [250, 143] width 10 height 10
click at [397, 178] on button "Save & Next" at bounding box center [392, 179] width 55 height 19
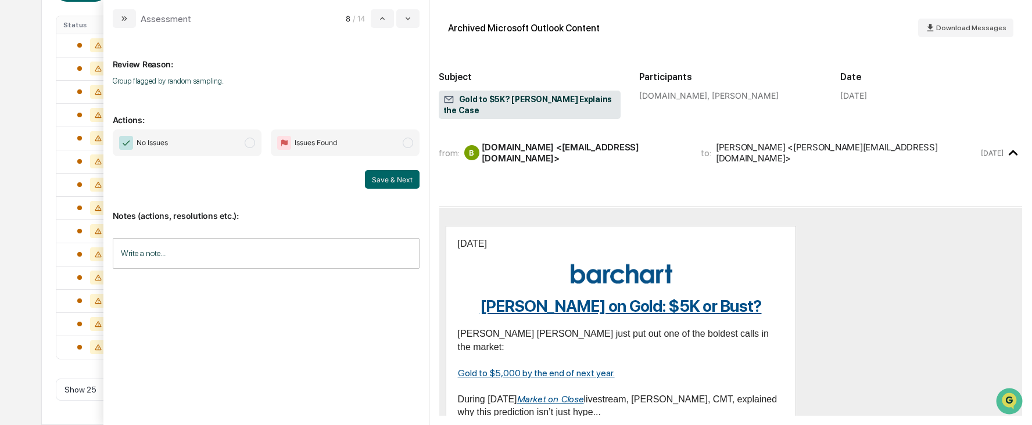
scroll to position [210, 0]
click at [250, 143] on span "modal" at bounding box center [250, 143] width 10 height 10
click at [383, 178] on button "Save & Next" at bounding box center [392, 179] width 55 height 19
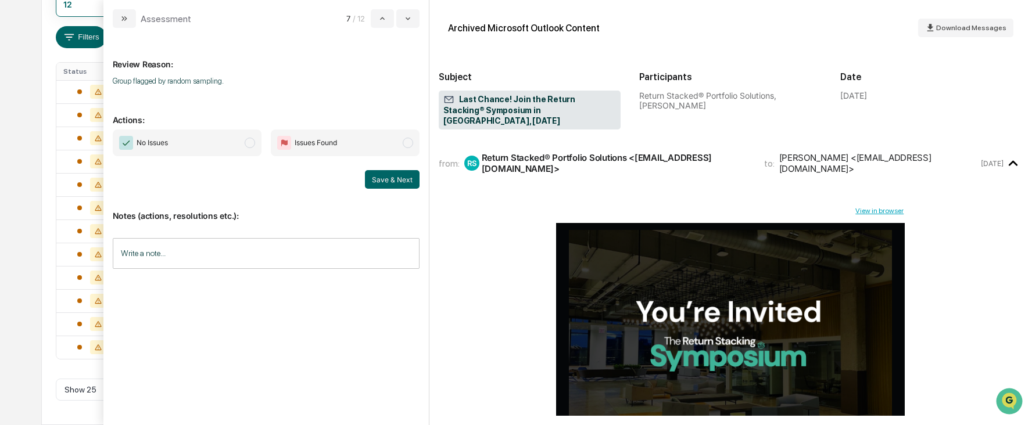
scroll to position [187, 0]
click at [250, 144] on span "modal" at bounding box center [250, 143] width 10 height 10
click at [390, 178] on button "Save & Next" at bounding box center [392, 179] width 55 height 19
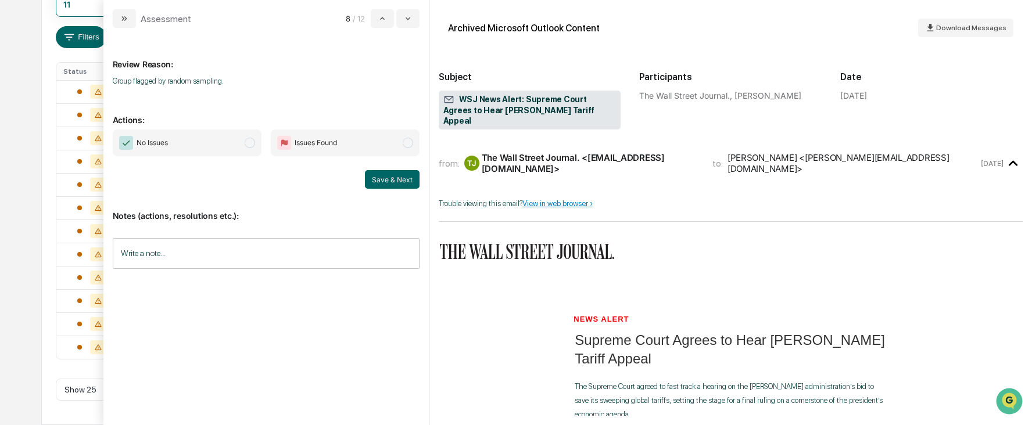
scroll to position [163, 0]
click at [251, 141] on span "modal" at bounding box center [250, 143] width 10 height 10
click at [401, 180] on button "Save & Next" at bounding box center [392, 179] width 55 height 19
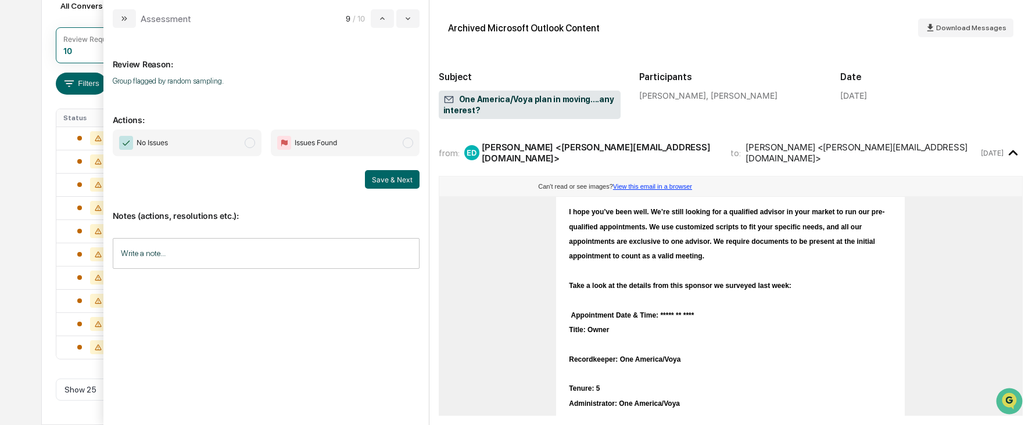
scroll to position [140, 0]
click at [254, 144] on span "modal" at bounding box center [250, 143] width 10 height 10
click at [376, 178] on button "Save & Next" at bounding box center [392, 179] width 55 height 19
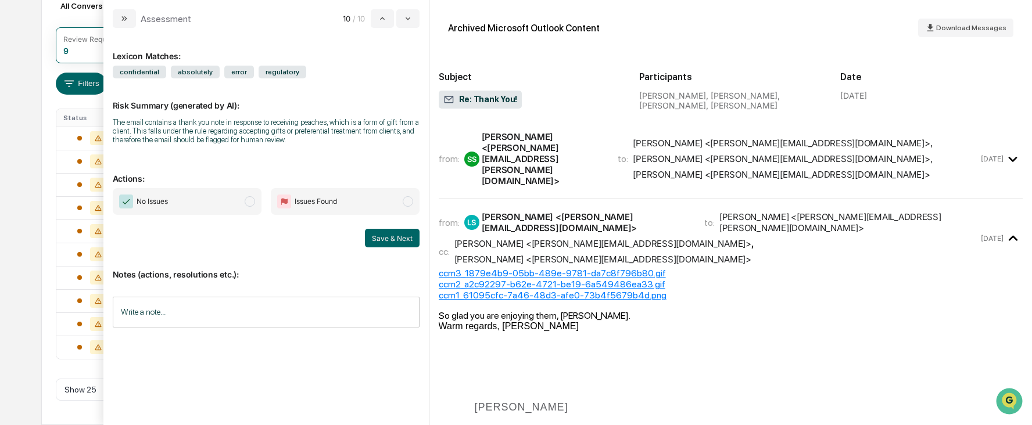
scroll to position [117, 0]
click at [250, 201] on span "modal" at bounding box center [250, 201] width 10 height 10
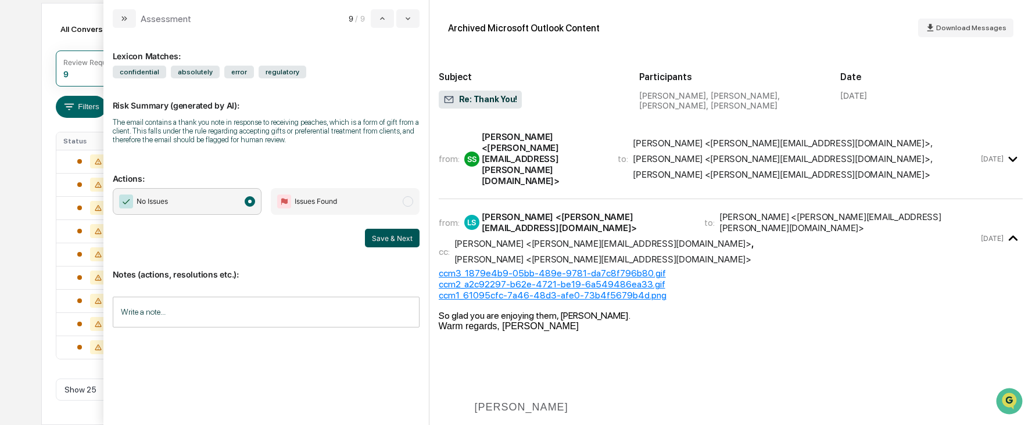
click at [393, 236] on button "Save & Next" at bounding box center [392, 238] width 55 height 19
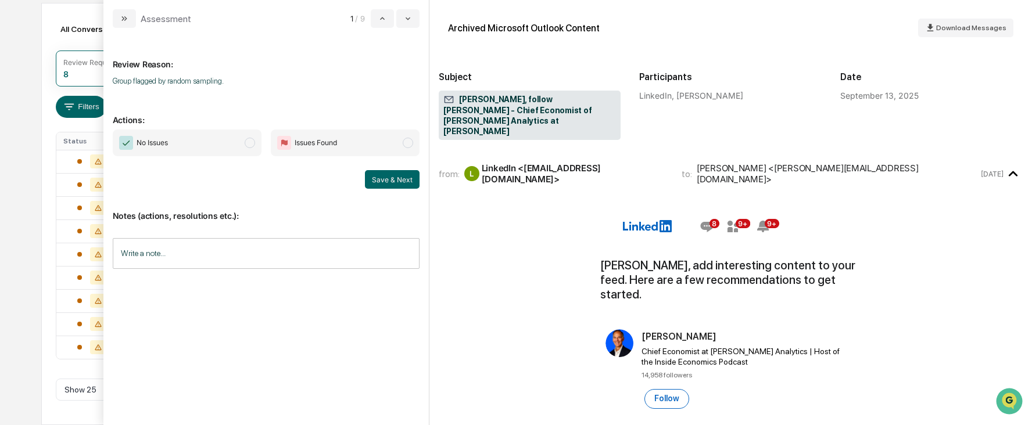
scroll to position [94, 0]
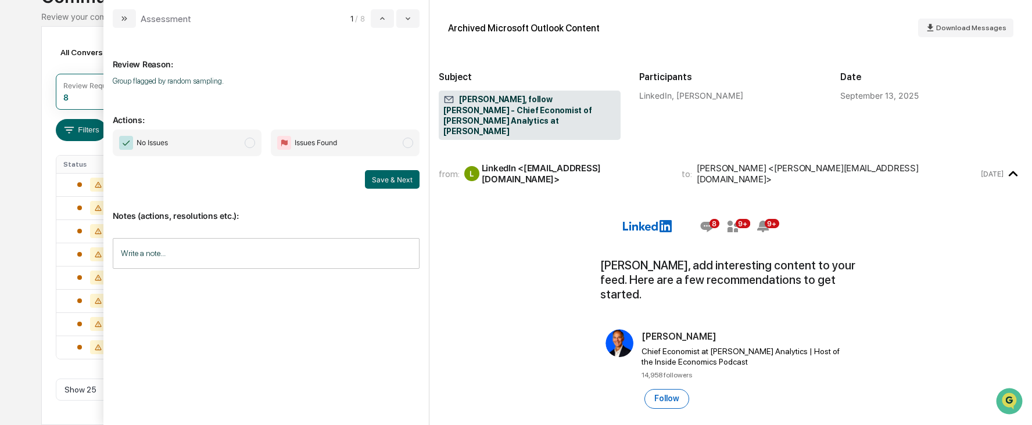
click at [252, 143] on span "modal" at bounding box center [250, 143] width 10 height 10
click at [389, 184] on button "Save & Next" at bounding box center [392, 179] width 55 height 19
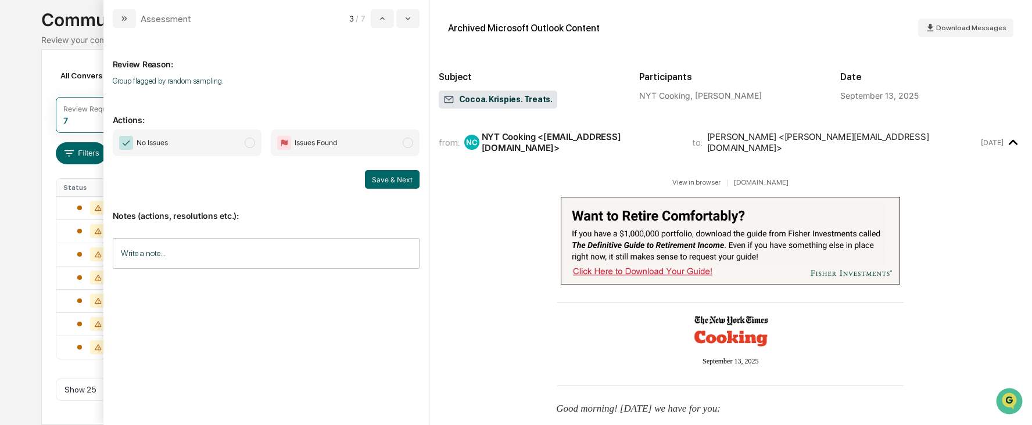
scroll to position [70, 0]
click at [254, 146] on span "No Issues" at bounding box center [187, 143] width 149 height 27
click at [378, 179] on button "Save & Next" at bounding box center [392, 179] width 55 height 19
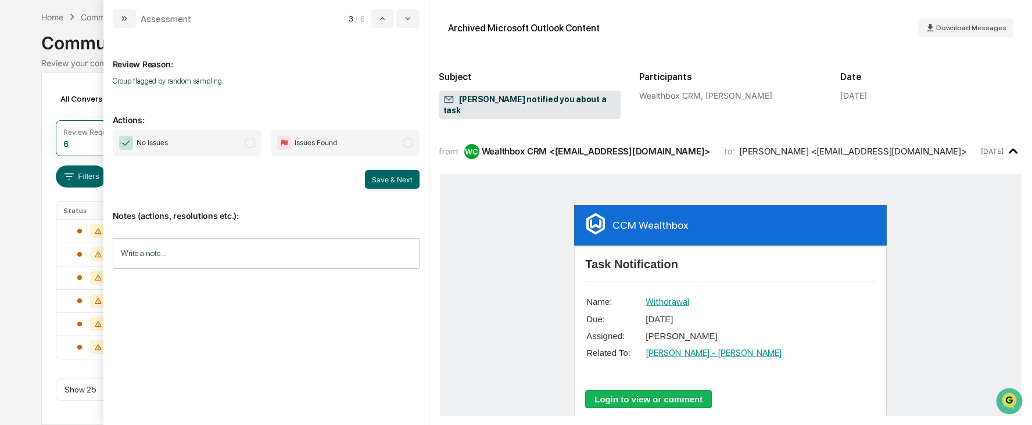
click at [250, 144] on span "modal" at bounding box center [250, 143] width 10 height 10
click at [381, 180] on button "Save & Next" at bounding box center [392, 179] width 55 height 19
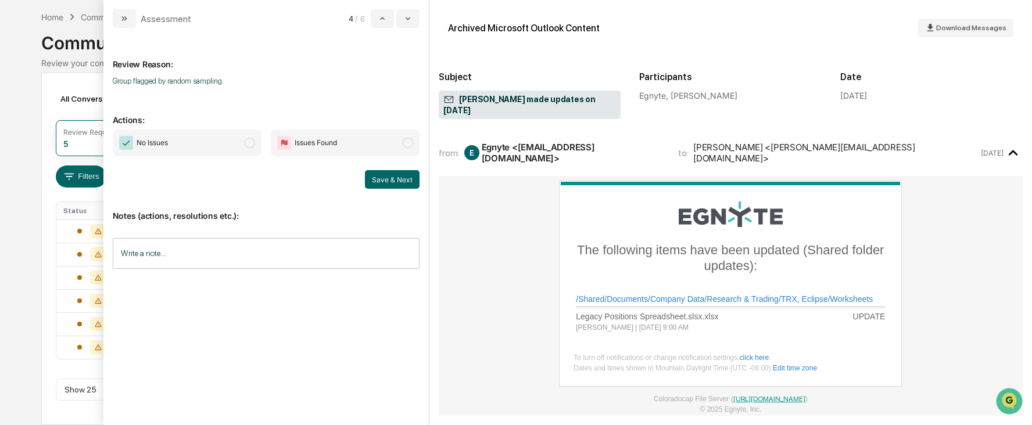
scroll to position [24, 0]
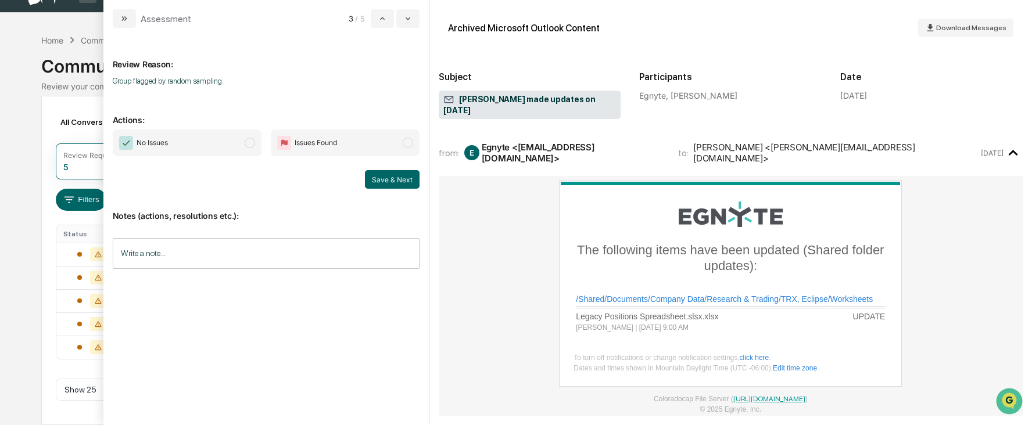
click at [249, 142] on span "modal" at bounding box center [250, 143] width 10 height 10
click at [376, 177] on button "Save & Next" at bounding box center [392, 179] width 55 height 19
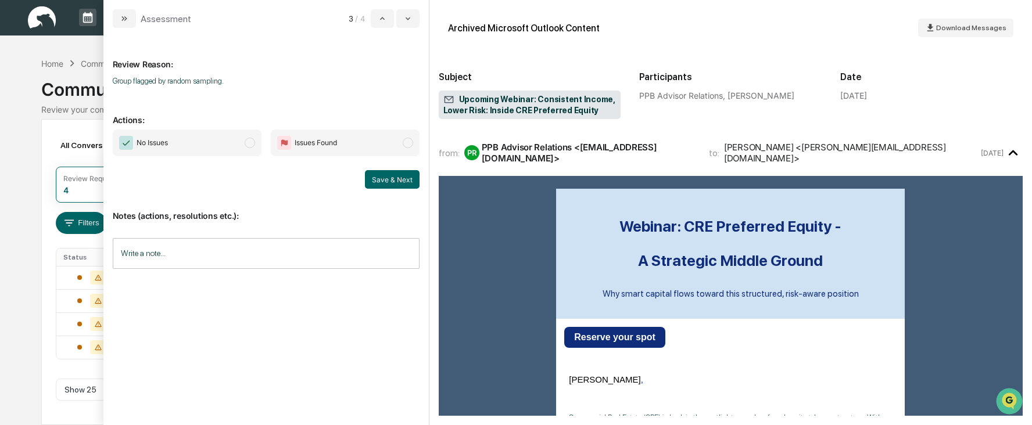
scroll to position [1, 0]
drag, startPoint x: 245, startPoint y: 142, endPoint x: 269, endPoint y: 152, distance: 26.5
click at [245, 141] on span "modal" at bounding box center [250, 143] width 10 height 10
click at [372, 178] on button "Save & Next" at bounding box center [392, 179] width 55 height 19
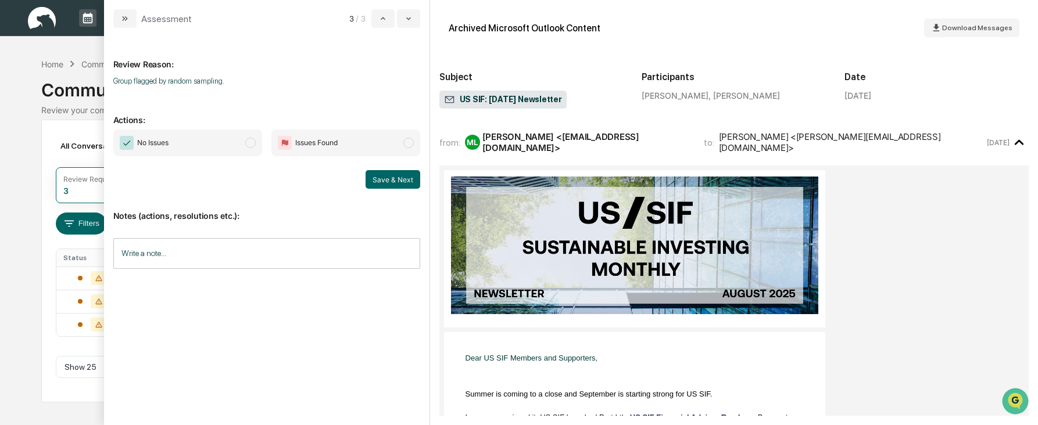
click at [249, 143] on span "modal" at bounding box center [250, 143] width 10 height 10
click at [384, 176] on button "Save & Next" at bounding box center [392, 179] width 55 height 19
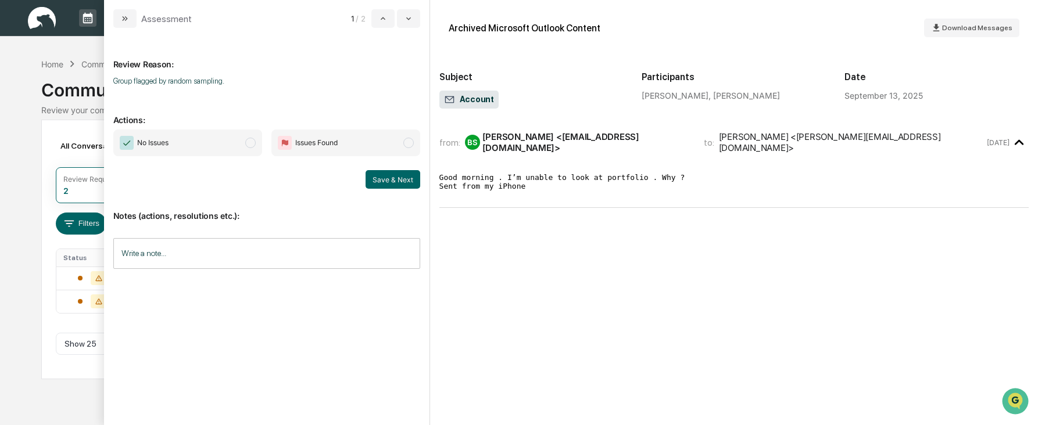
click at [252, 145] on span "modal" at bounding box center [250, 143] width 10 height 10
click at [245, 142] on span "modal" at bounding box center [250, 143] width 10 height 10
click at [235, 251] on input "Write a note..." at bounding box center [266, 253] width 307 height 31
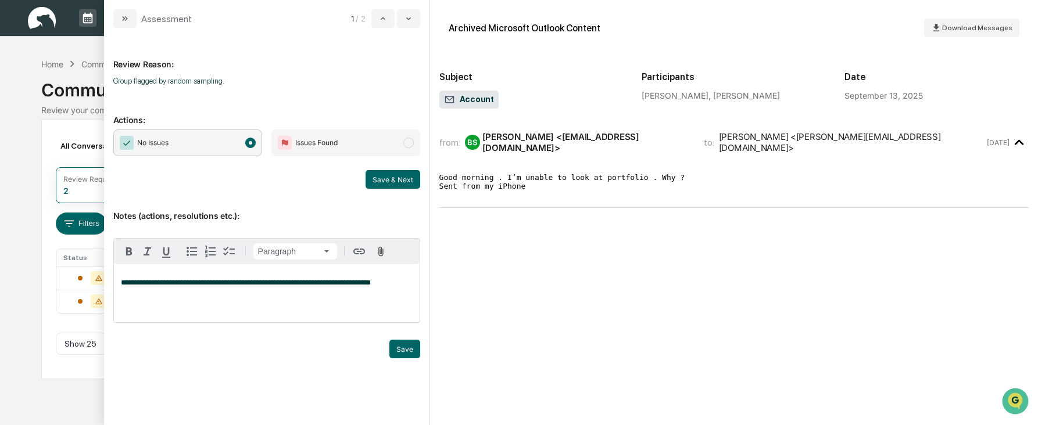
click at [140, 285] on span "**********" at bounding box center [246, 283] width 250 height 8
click at [328, 281] on span "**********" at bounding box center [246, 283] width 250 height 8
click at [399, 280] on p "**********" at bounding box center [267, 283] width 292 height 8
click at [412, 347] on button "Save" at bounding box center [404, 349] width 31 height 19
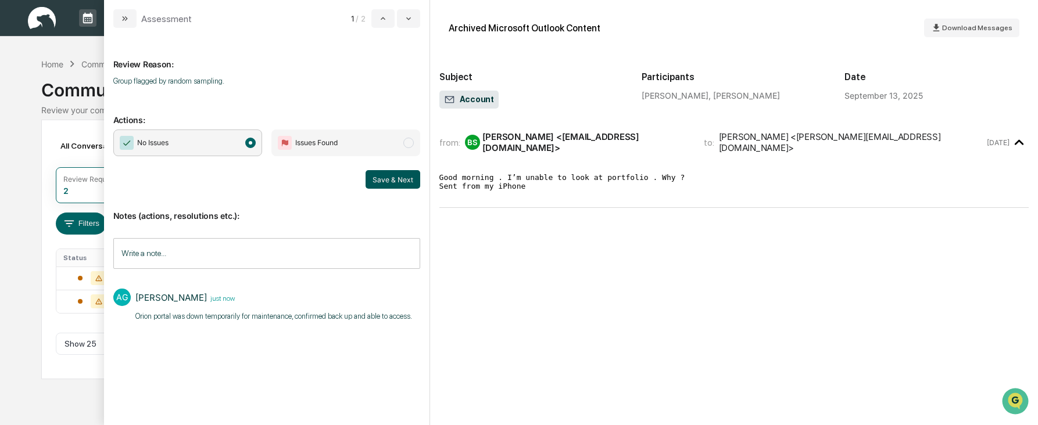
click at [393, 180] on button "Save & Next" at bounding box center [392, 179] width 55 height 19
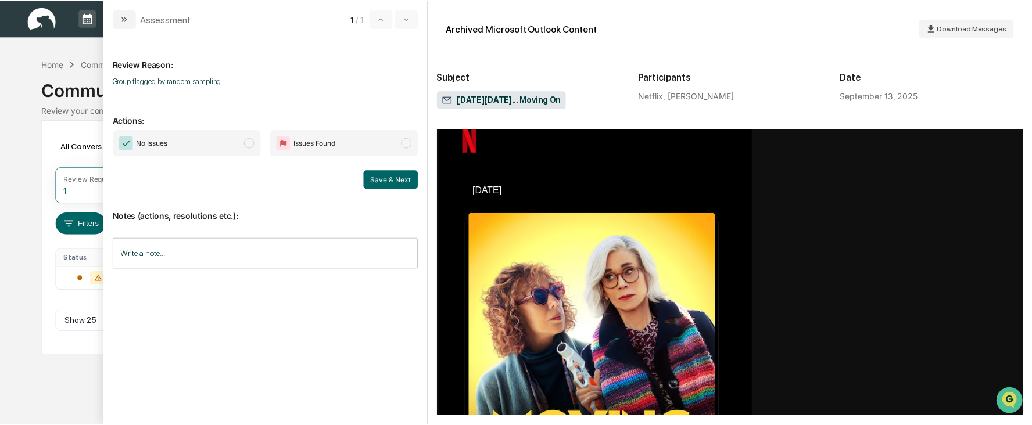
scroll to position [58, 0]
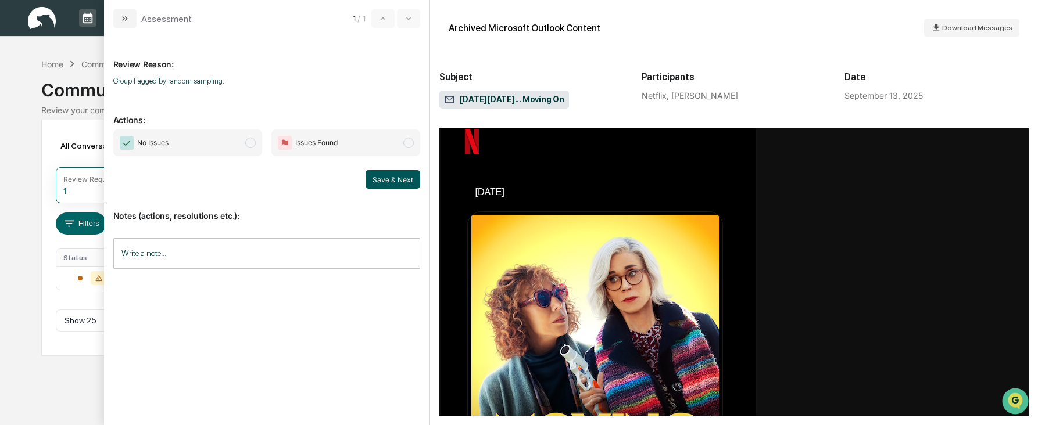
click at [395, 181] on button "Save & Next" at bounding box center [392, 179] width 55 height 19
click at [245, 144] on span "modal" at bounding box center [250, 143] width 10 height 10
click at [378, 183] on button "Save & Next" at bounding box center [392, 179] width 55 height 19
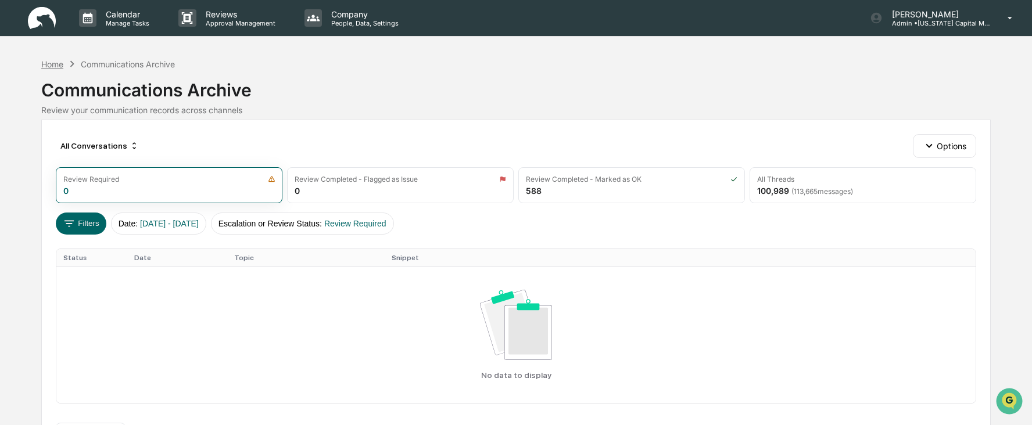
click at [58, 63] on div "Home" at bounding box center [52, 64] width 22 height 10
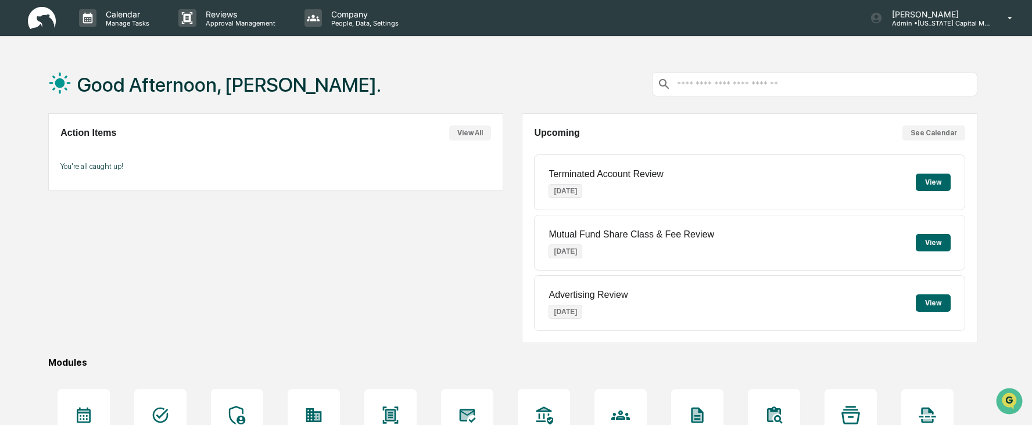
click at [928, 185] on button "View" at bounding box center [933, 182] width 35 height 17
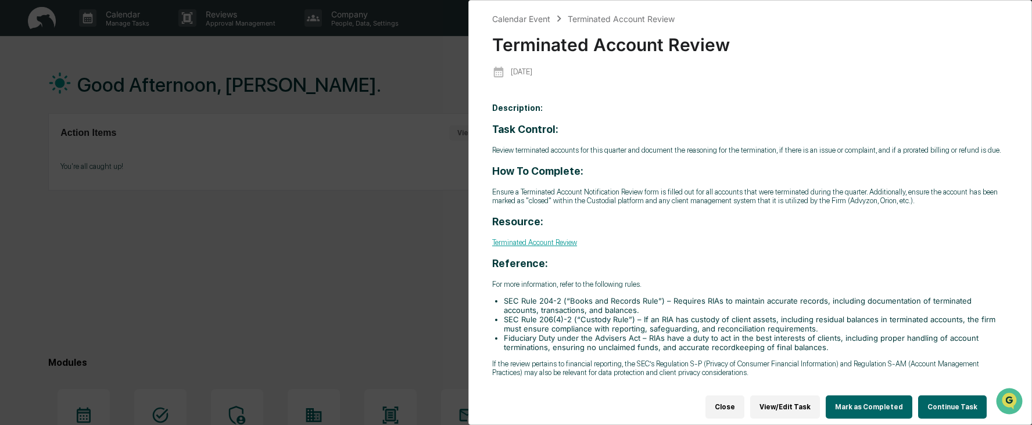
click at [791, 401] on button "View/Edit Task" at bounding box center [785, 407] width 70 height 23
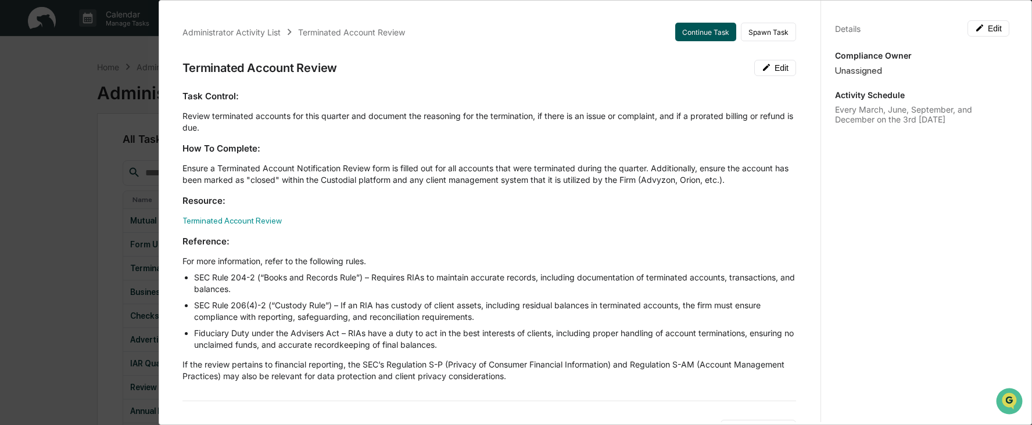
click at [690, 35] on button "Continue Task" at bounding box center [705, 32] width 61 height 19
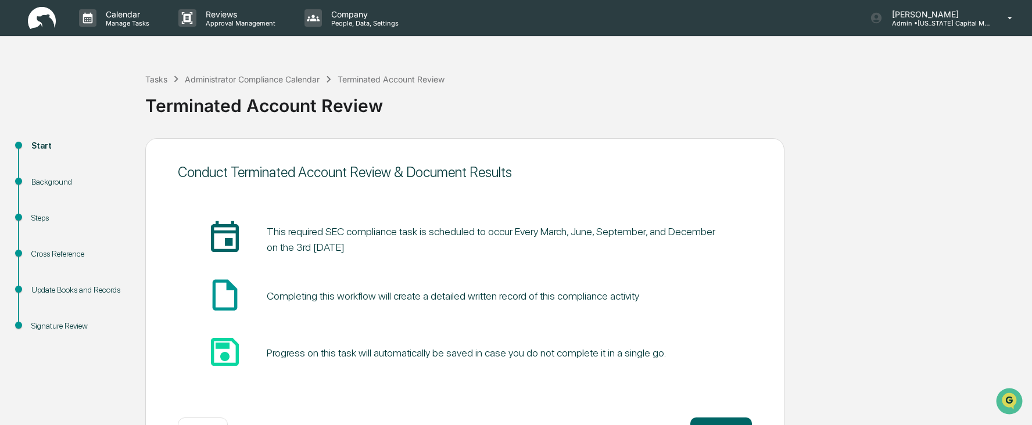
scroll to position [43, 0]
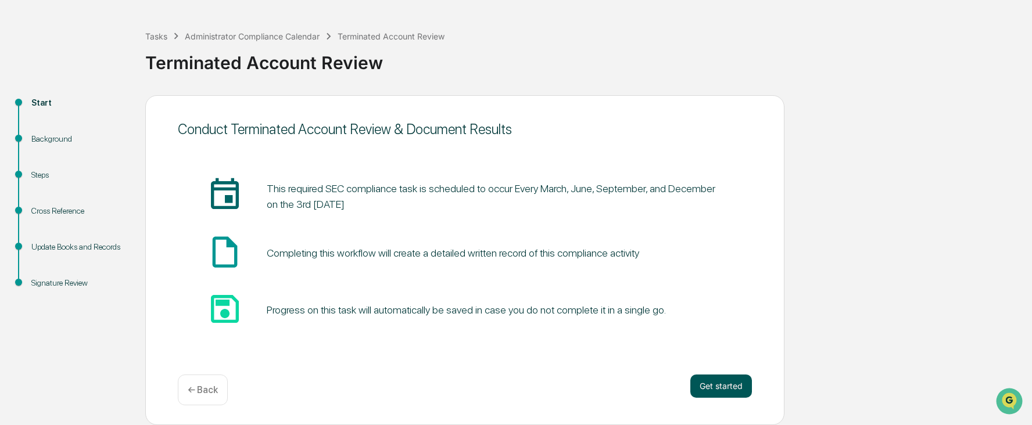
click at [721, 383] on button "Get started" at bounding box center [721, 386] width 62 height 23
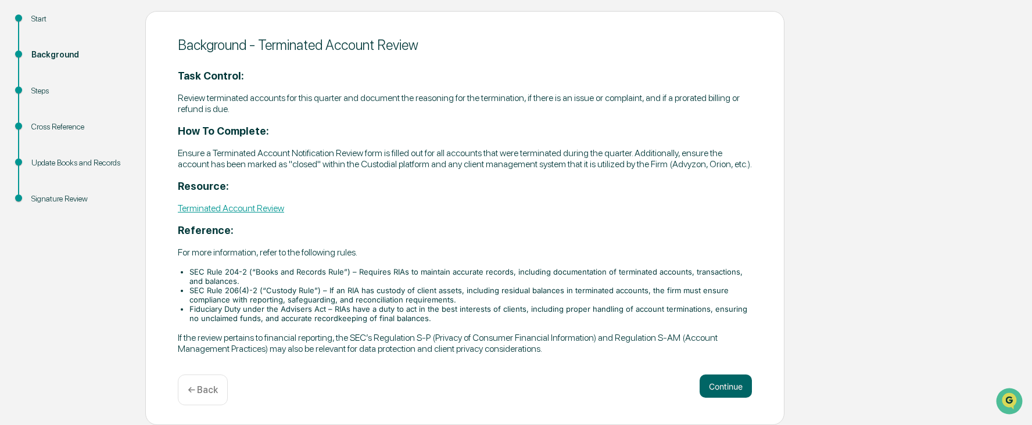
scroll to position [138, 0]
click at [711, 385] on button "Continue" at bounding box center [726, 386] width 52 height 23
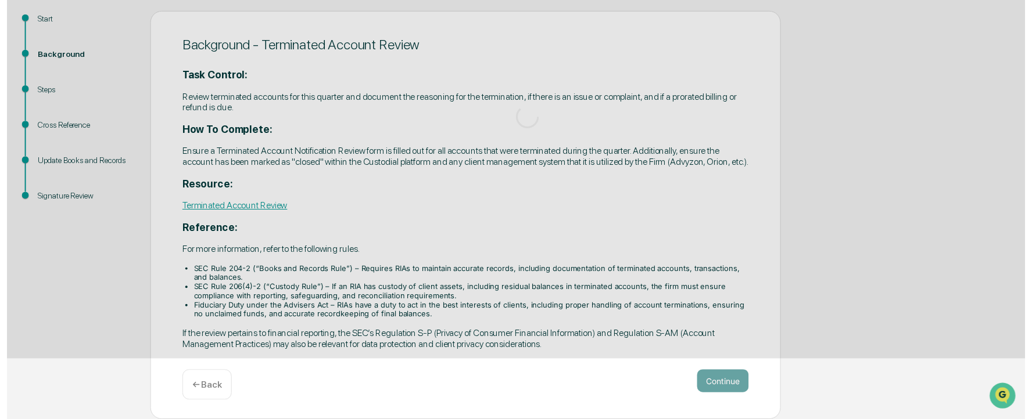
scroll to position [43, 0]
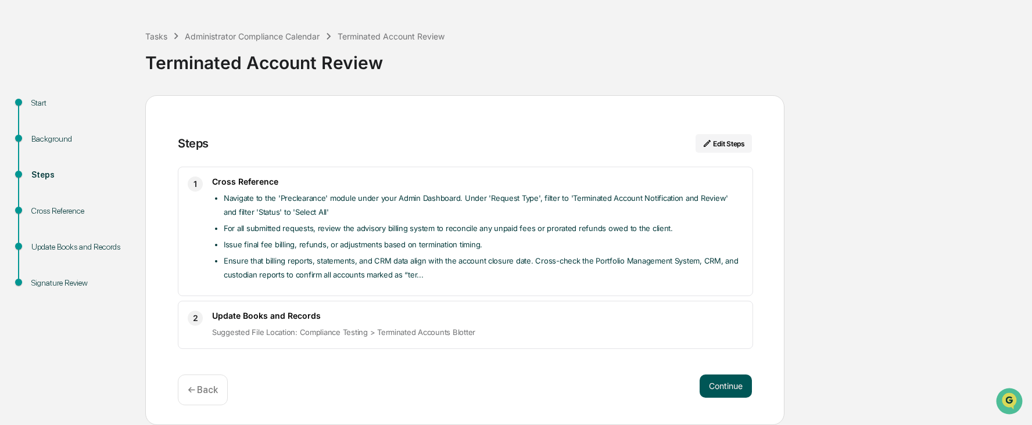
click at [718, 383] on button "Continue" at bounding box center [726, 386] width 52 height 23
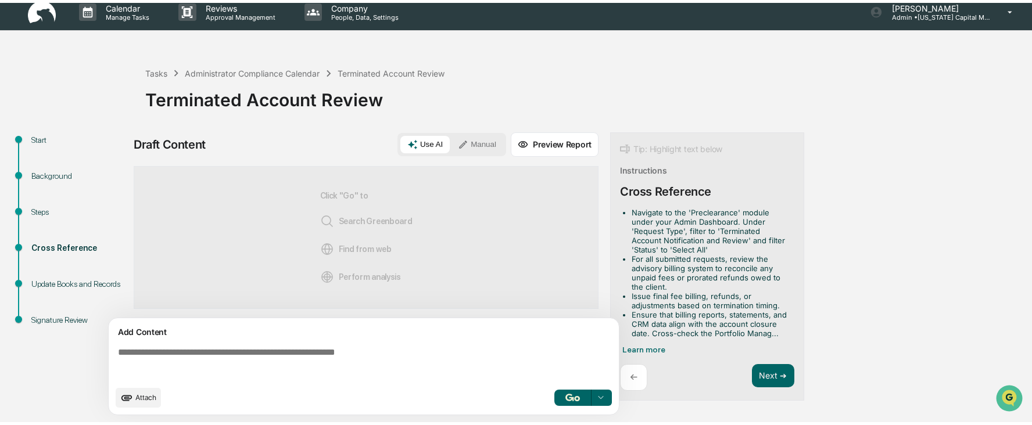
scroll to position [9, 0]
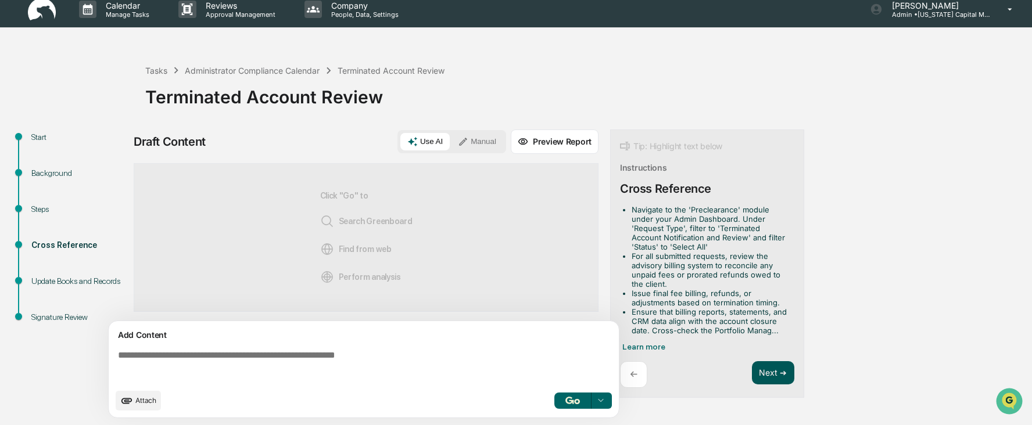
click at [776, 379] on button "Next ➔" at bounding box center [773, 373] width 42 height 24
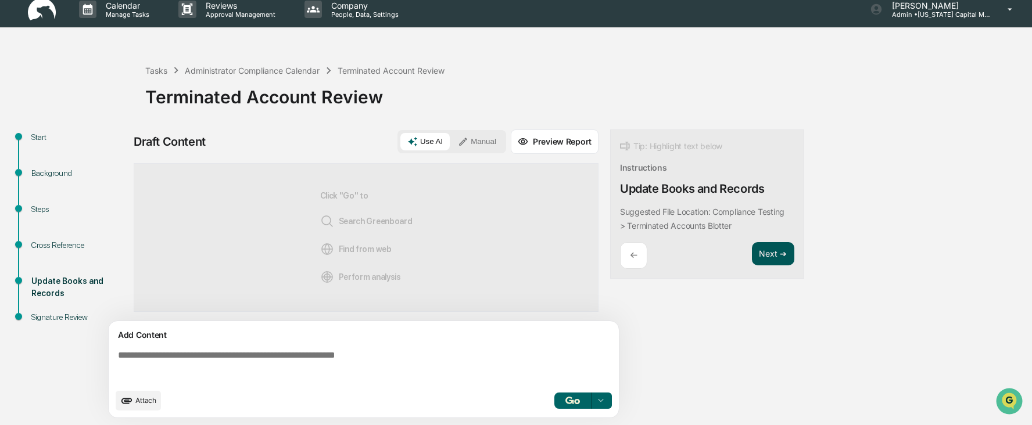
click at [775, 253] on button "Next ➔" at bounding box center [773, 254] width 42 height 24
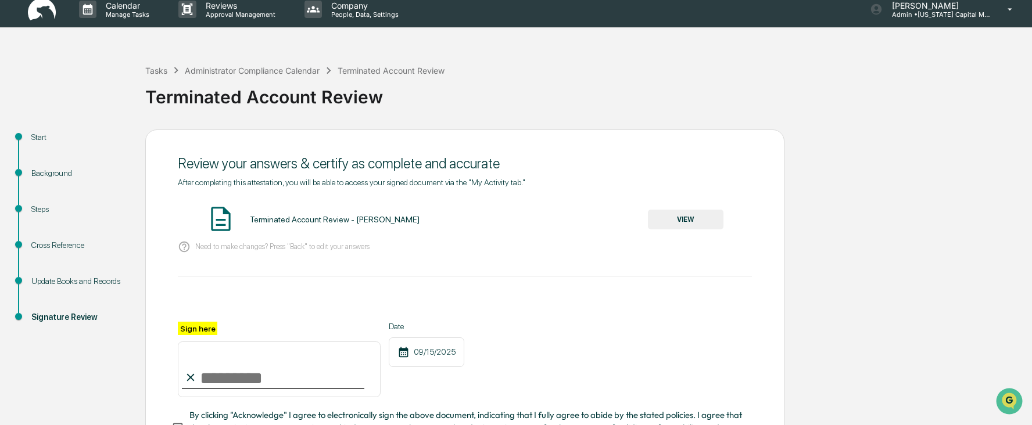
drag, startPoint x: 229, startPoint y: 374, endPoint x: 237, endPoint y: 375, distance: 8.2
click at [231, 375] on input "Sign here" at bounding box center [279, 370] width 203 height 56
type input "**********"
click at [591, 345] on div "**********" at bounding box center [465, 360] width 574 height 76
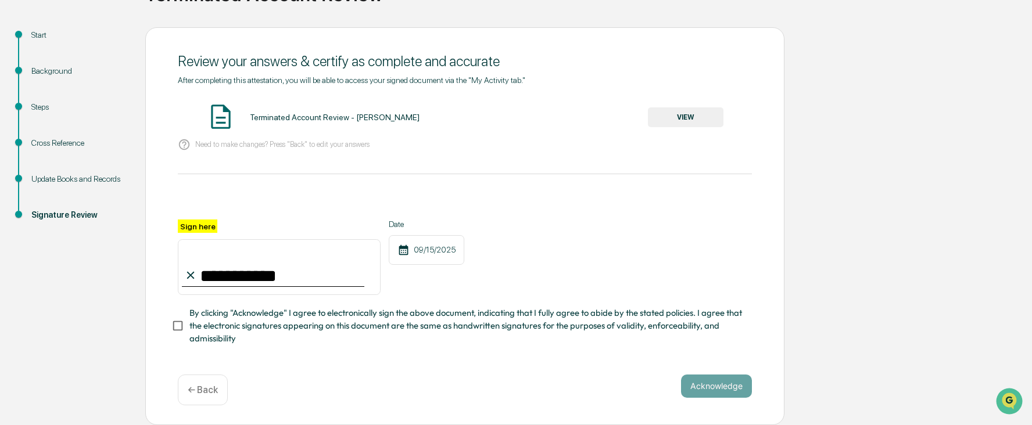
scroll to position [114, 0]
click at [701, 383] on button "Acknowledge" at bounding box center [716, 386] width 71 height 23
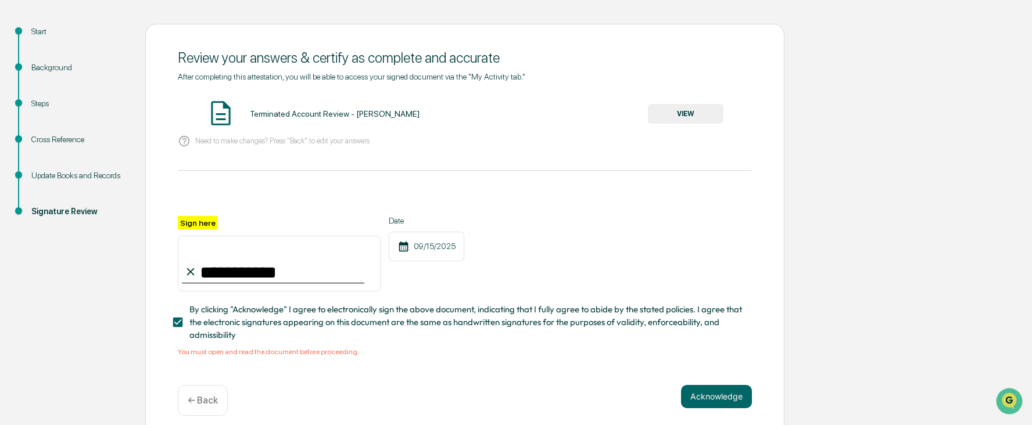
click at [704, 113] on button "VIEW" at bounding box center [686, 114] width 76 height 20
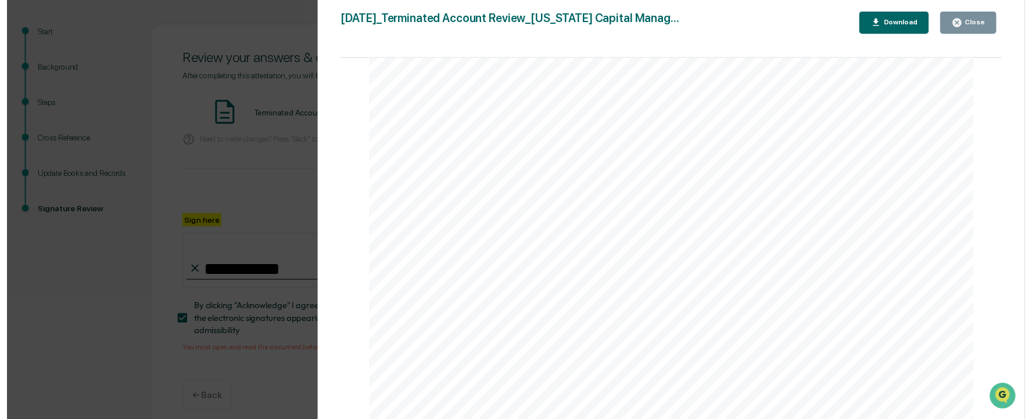
scroll to position [1394, 0]
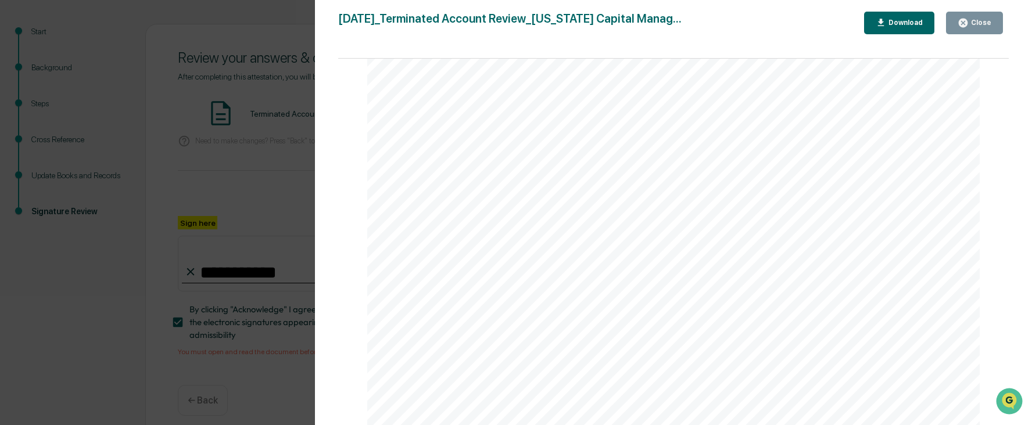
click at [966, 16] on button "Close" at bounding box center [974, 23] width 57 height 23
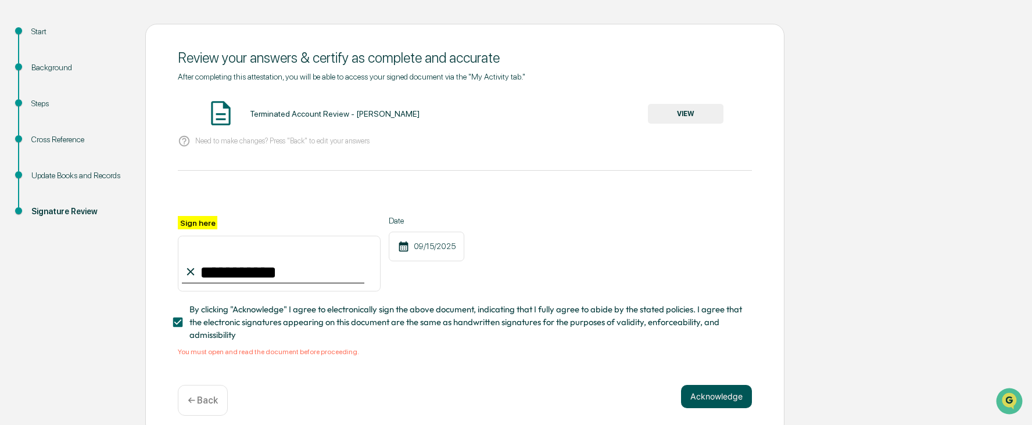
click at [717, 400] on button "Acknowledge" at bounding box center [716, 396] width 71 height 23
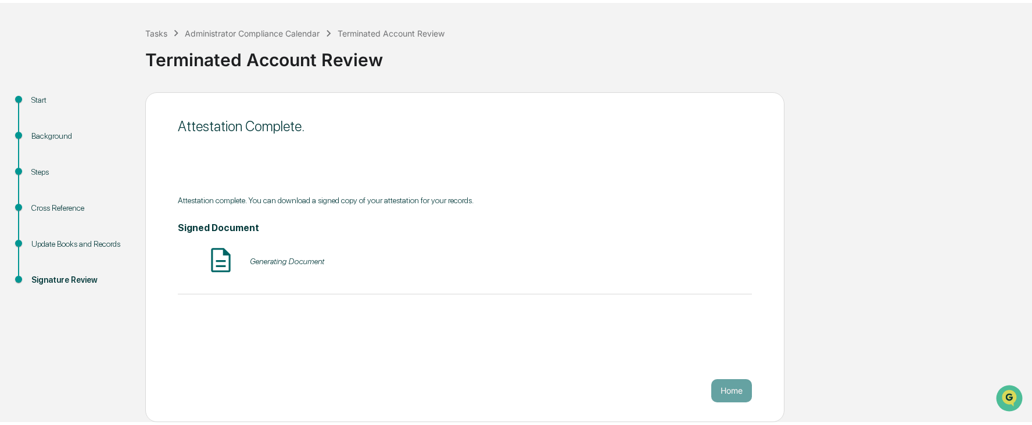
scroll to position [43, 0]
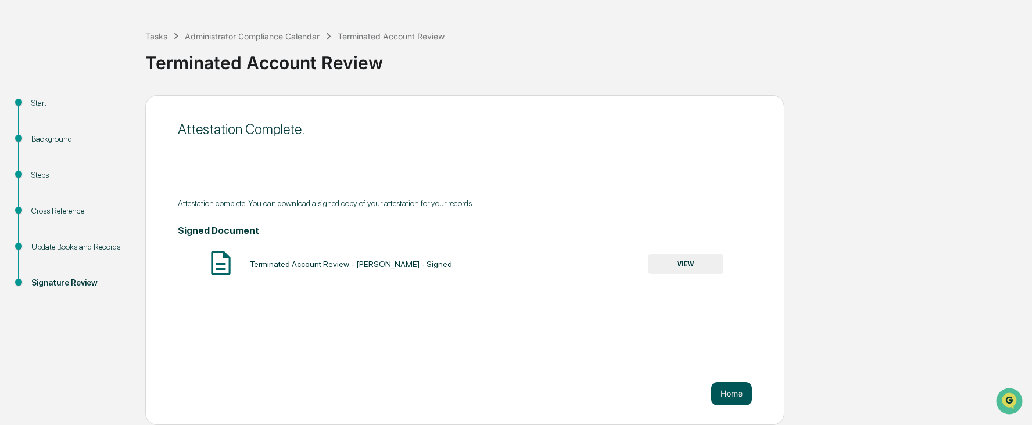
click at [736, 395] on button "Home" at bounding box center [731, 393] width 41 height 23
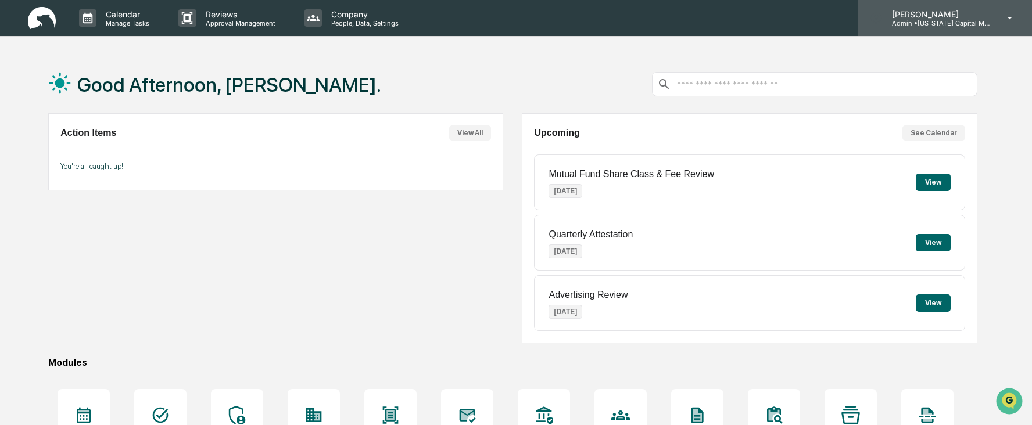
click at [995, 19] on div "[PERSON_NAME] Admin • [US_STATE] Capital Management" at bounding box center [945, 18] width 174 height 36
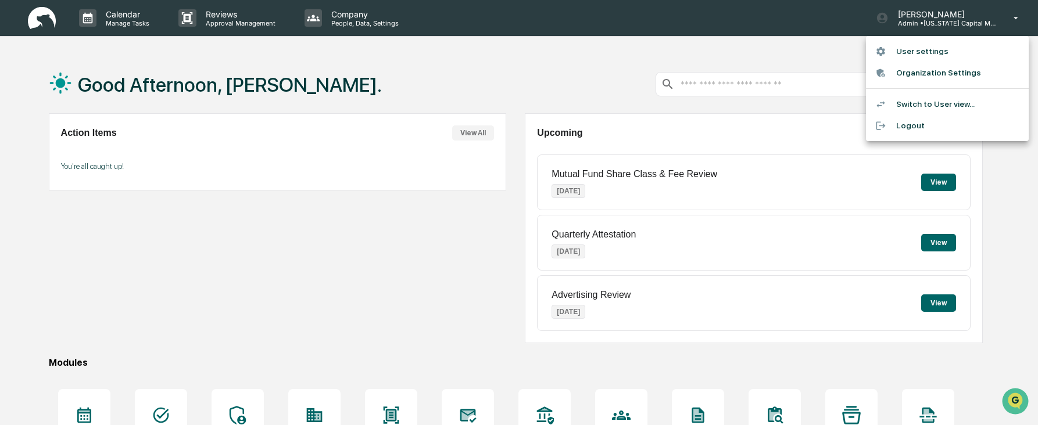
click at [914, 125] on li "Logout" at bounding box center [947, 125] width 163 height 21
